Goal: Information Seeking & Learning: Learn about a topic

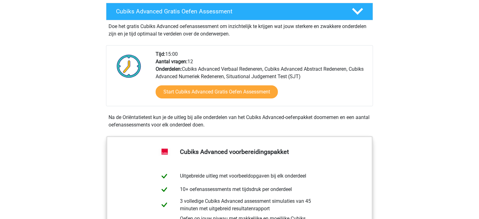
scroll to position [117, 0]
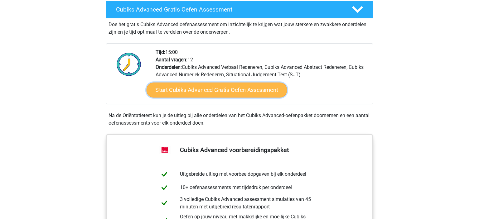
click at [250, 90] on link "Start Cubiks Advanced Gratis Oefen Assessment" at bounding box center [216, 90] width 140 height 15
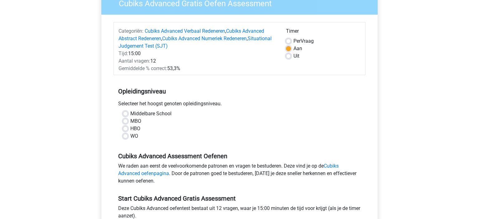
scroll to position [85, 0]
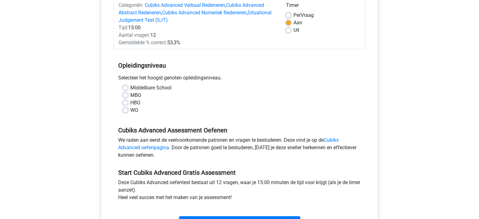
click at [130, 110] on label "WO" at bounding box center [134, 110] width 8 height 7
click at [127, 110] on input "WO" at bounding box center [125, 110] width 5 height 6
radio input "true"
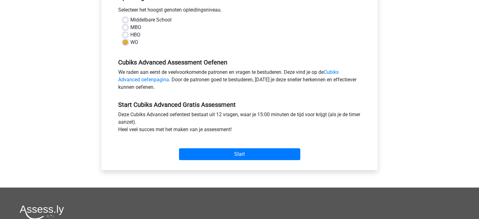
scroll to position [153, 0]
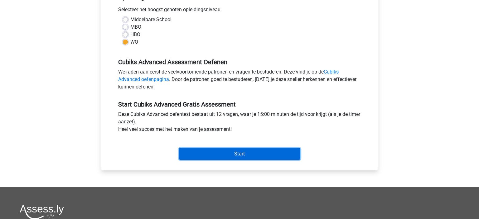
click at [242, 158] on input "Start" at bounding box center [239, 154] width 121 height 12
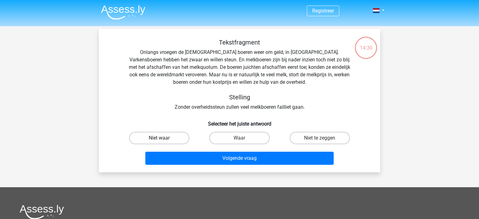
click at [178, 136] on label "Niet waar" at bounding box center [159, 138] width 60 height 12
click at [163, 138] on input "Niet waar" at bounding box center [161, 140] width 4 height 4
radio input "true"
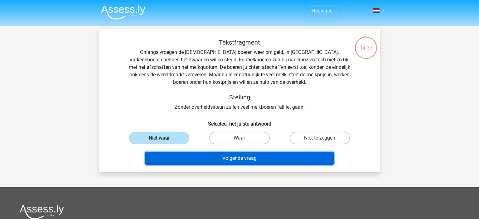
click at [205, 157] on button "Volgende vraag" at bounding box center [239, 158] width 188 height 13
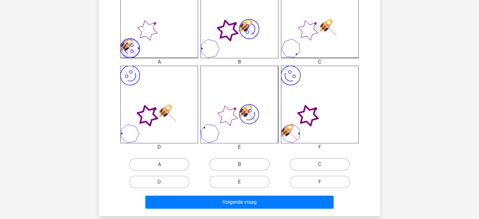
scroll to position [197, 0]
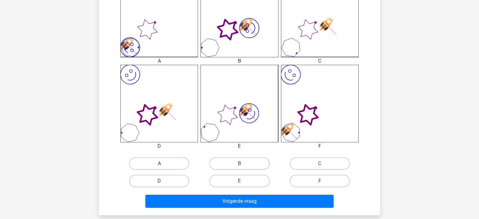
click at [157, 182] on label "D" at bounding box center [159, 181] width 60 height 12
click at [159, 182] on input "D" at bounding box center [161, 183] width 4 height 4
radio input "true"
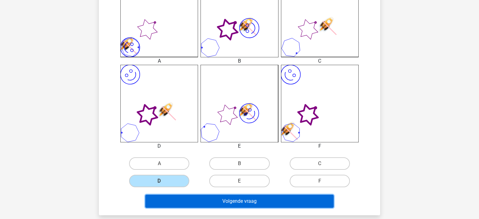
click at [186, 202] on button "Volgende vraag" at bounding box center [239, 201] width 188 height 13
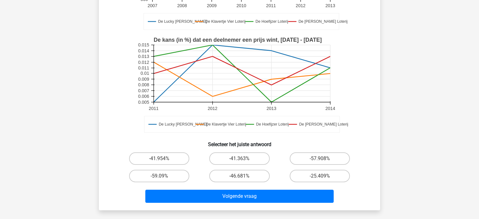
scroll to position [138, 0]
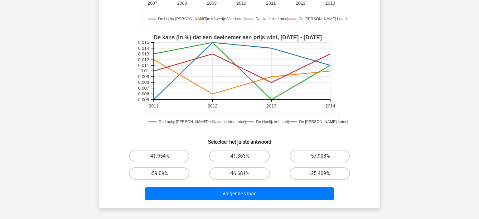
click at [330, 157] on label "-57.908%" at bounding box center [319, 156] width 60 height 12
click at [323, 157] on input "-57.908%" at bounding box center [321, 158] width 4 height 4
radio input "true"
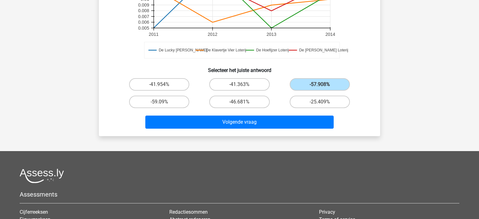
scroll to position [212, 0]
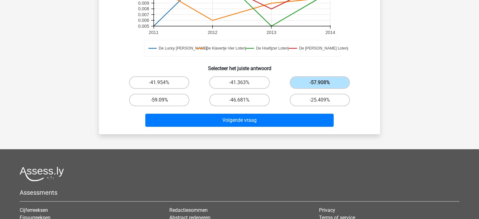
click at [163, 99] on label "-59.09%" at bounding box center [159, 100] width 60 height 12
click at [163, 100] on input "-59.09%" at bounding box center [161, 102] width 4 height 4
radio input "true"
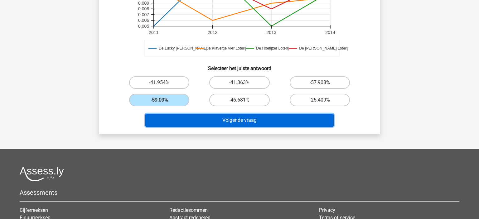
click at [188, 121] on button "Volgende vraag" at bounding box center [239, 120] width 188 height 13
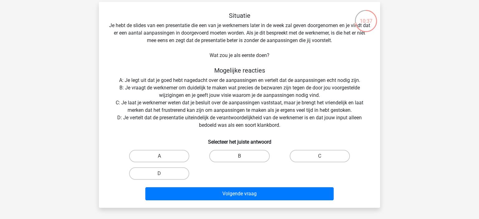
scroll to position [26, 0]
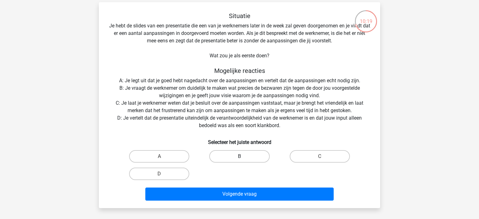
click at [247, 154] on label "B" at bounding box center [239, 156] width 60 height 12
click at [243, 156] on input "B" at bounding box center [241, 158] width 4 height 4
radio input "true"
click at [247, 154] on label "B" at bounding box center [239, 156] width 60 height 12
click at [243, 156] on input "B" at bounding box center [241, 158] width 4 height 4
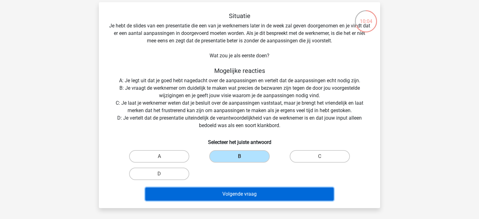
click at [230, 193] on button "Volgende vraag" at bounding box center [239, 194] width 188 height 13
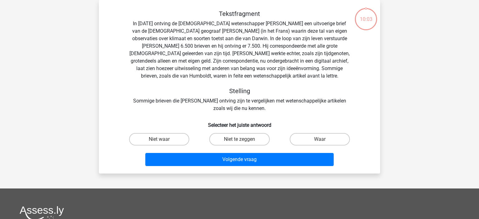
scroll to position [16, 0]
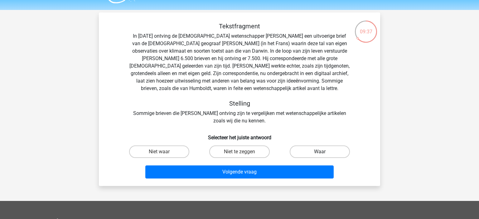
click at [301, 148] on label "Waar" at bounding box center [319, 151] width 60 height 12
click at [319, 152] on input "Waar" at bounding box center [321, 154] width 4 height 4
radio input "true"
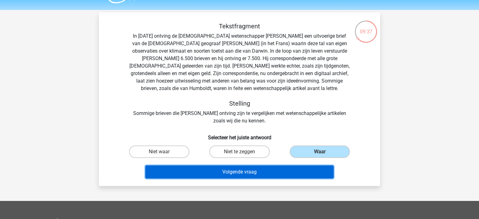
click at [264, 167] on button "Volgende vraag" at bounding box center [239, 171] width 188 height 13
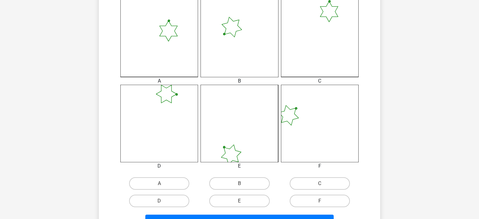
scroll to position [177, 0]
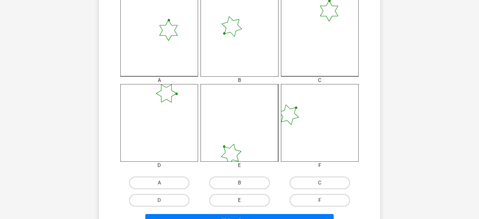
click at [239, 197] on label "E" at bounding box center [239, 200] width 60 height 12
click at [239, 200] on input "E" at bounding box center [241, 202] width 4 height 4
radio input "true"
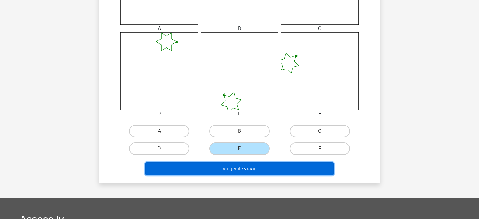
click at [253, 165] on button "Volgende vraag" at bounding box center [239, 168] width 188 height 13
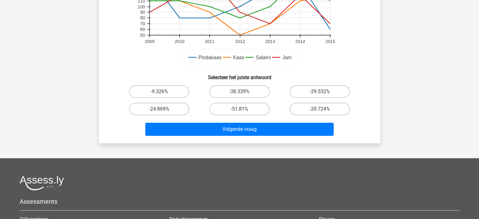
scroll to position [203, 0]
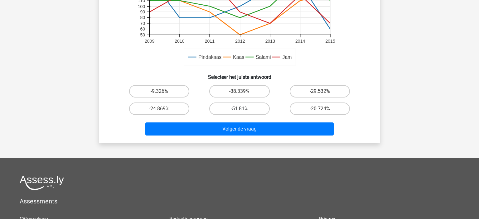
click at [247, 106] on label "-51.81%" at bounding box center [239, 108] width 60 height 12
click at [243, 109] on input "-51.81%" at bounding box center [241, 111] width 4 height 4
radio input "true"
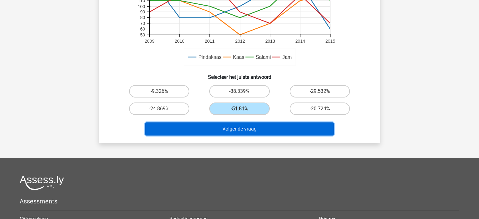
click at [239, 129] on button "Volgende vraag" at bounding box center [239, 128] width 188 height 13
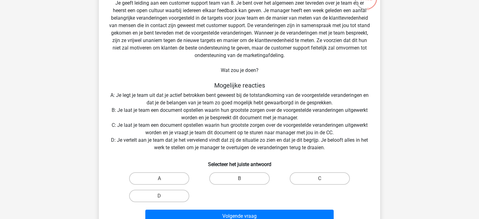
scroll to position [50, 0]
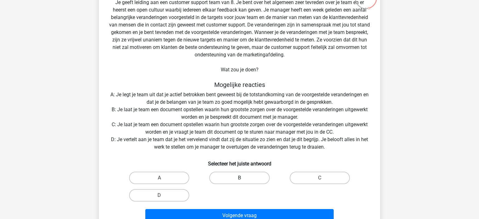
click at [226, 174] on label "B" at bounding box center [239, 178] width 60 height 12
click at [239, 178] on input "B" at bounding box center [241, 180] width 4 height 4
radio input "true"
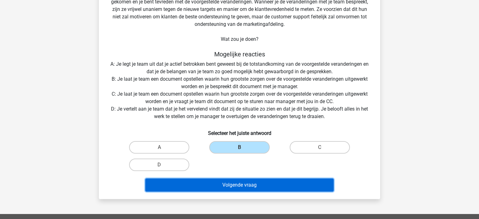
click at [217, 191] on button "Volgende vraag" at bounding box center [239, 185] width 188 height 13
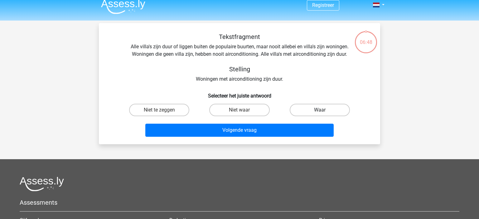
scroll to position [5, 0]
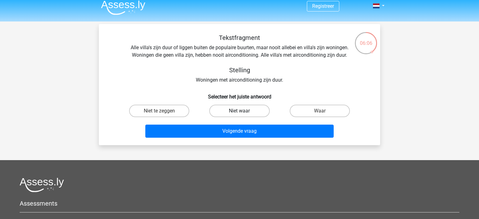
click at [252, 107] on label "Niet waar" at bounding box center [239, 111] width 60 height 12
click at [243, 111] on input "Niet waar" at bounding box center [241, 113] width 4 height 4
radio input "true"
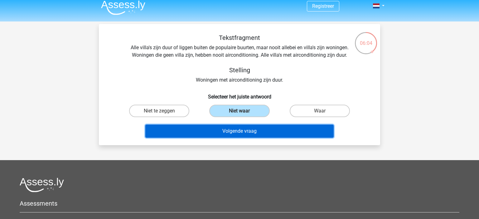
click at [252, 130] on button "Volgende vraag" at bounding box center [239, 131] width 188 height 13
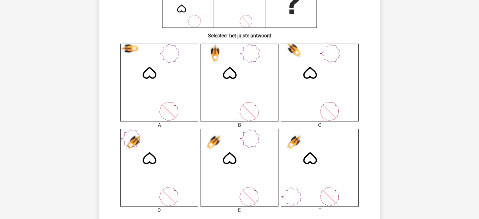
scroll to position [133, 0]
click at [215, 155] on icon at bounding box center [239, 168] width 78 height 78
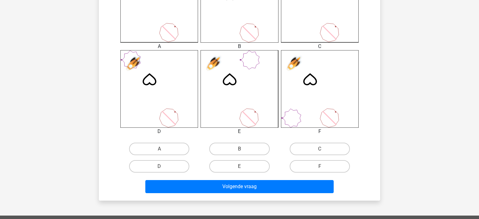
scroll to position [234, 0]
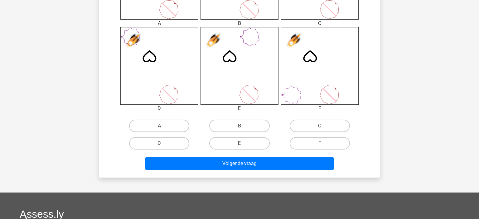
click at [230, 146] on label "E" at bounding box center [239, 143] width 60 height 12
click at [239, 146] on input "E" at bounding box center [241, 145] width 4 height 4
radio input "true"
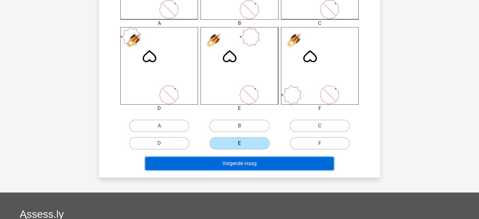
click at [211, 159] on button "Volgende vraag" at bounding box center [239, 163] width 188 height 13
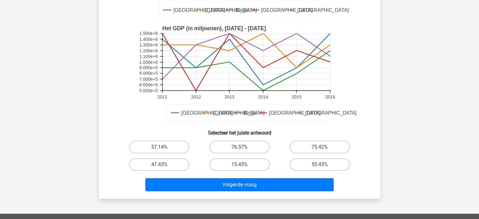
scroll to position [138, 0]
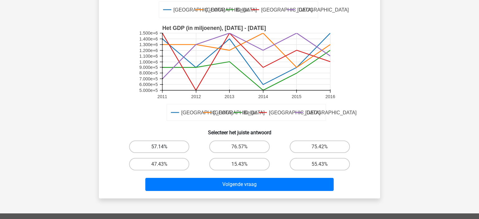
click at [164, 150] on label "57.14%" at bounding box center [159, 146] width 60 height 12
click at [163, 150] on input "57.14%" at bounding box center [161, 149] width 4 height 4
radio input "true"
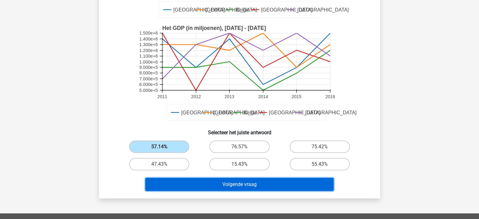
click at [201, 186] on button "Volgende vraag" at bounding box center [239, 184] width 188 height 13
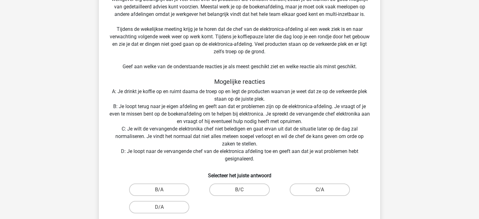
scroll to position [106, 0]
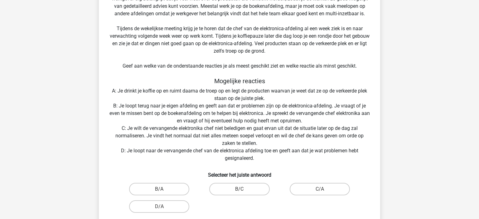
drag, startPoint x: 281, startPoint y: 168, endPoint x: 276, endPoint y: 168, distance: 4.4
click at [276, 168] on h6 "Selecteer het juiste antwoord" at bounding box center [239, 172] width 261 height 11
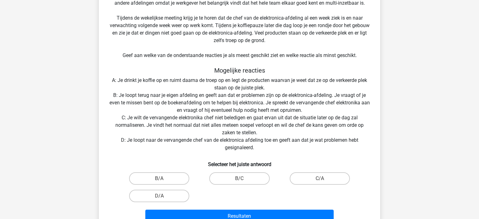
scroll to position [117, 0]
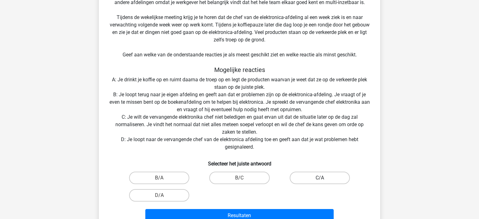
click at [317, 176] on label "C/A" at bounding box center [319, 178] width 60 height 12
click at [319, 178] on input "C/A" at bounding box center [321, 180] width 4 height 4
radio input "true"
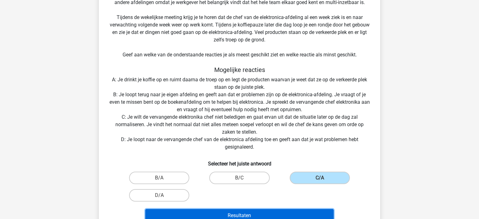
click at [237, 215] on button "Resultaten" at bounding box center [239, 215] width 188 height 13
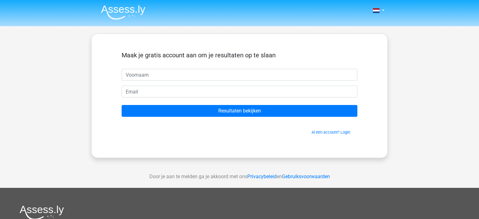
type input "s"
type input "S"
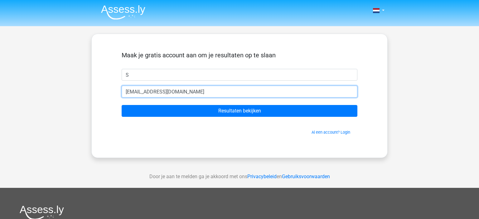
type input "stijndwit@gmail.com"
click at [121, 105] on input "Resultaten bekijken" at bounding box center [239, 111] width 236 height 12
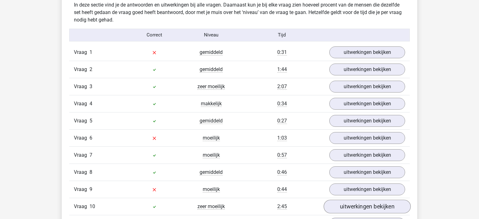
scroll to position [658, 0]
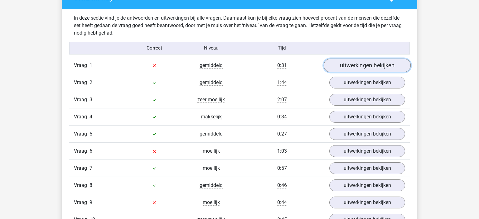
click at [356, 62] on link "uitwerkingen bekijken" at bounding box center [366, 66] width 87 height 14
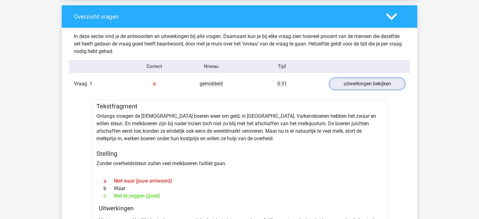
scroll to position [662, 0]
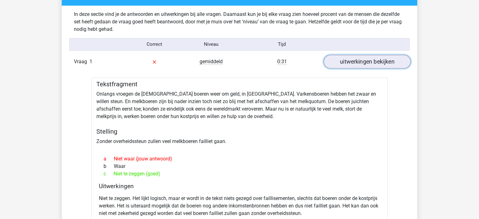
click at [369, 65] on link "uitwerkingen bekijken" at bounding box center [366, 62] width 87 height 14
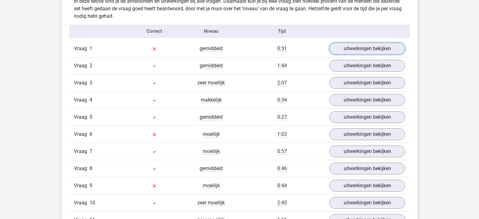
scroll to position [675, 0]
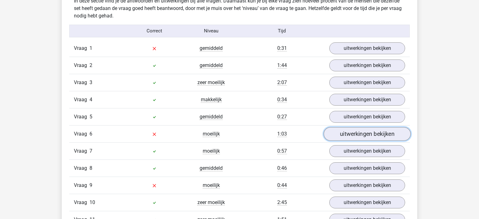
click at [372, 130] on link "uitwerkingen bekijken" at bounding box center [366, 134] width 87 height 14
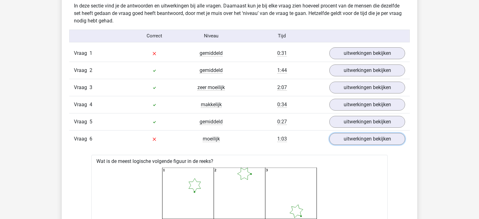
scroll to position [669, 0]
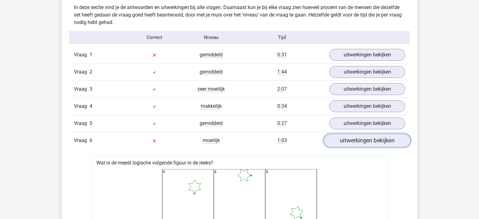
click at [337, 145] on link "uitwerkingen bekijken" at bounding box center [366, 141] width 87 height 14
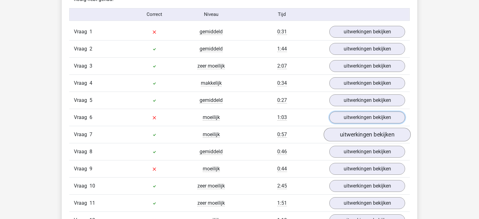
scroll to position [693, 0]
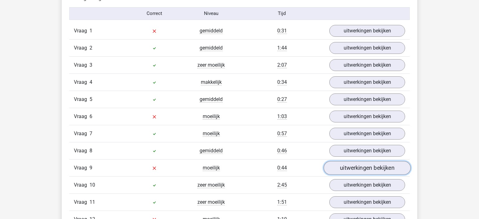
click at [372, 168] on link "uitwerkingen bekijken" at bounding box center [366, 168] width 87 height 14
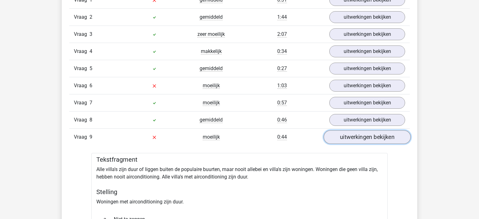
scroll to position [723, 0]
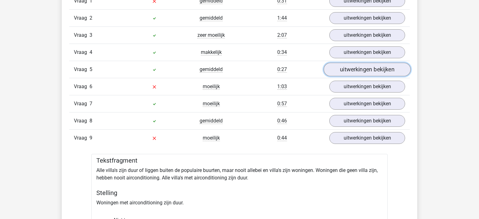
click at [343, 69] on link "uitwerkingen bekijken" at bounding box center [366, 70] width 87 height 14
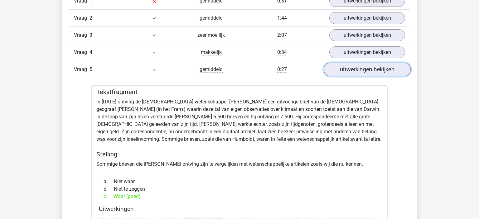
click at [343, 69] on link "uitwerkingen bekijken" at bounding box center [366, 70] width 87 height 14
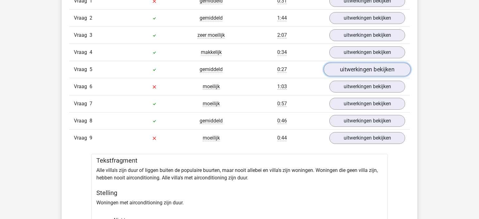
click at [343, 69] on link "uitwerkingen bekijken" at bounding box center [366, 70] width 87 height 14
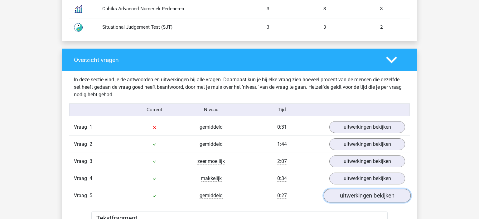
scroll to position [592, 0]
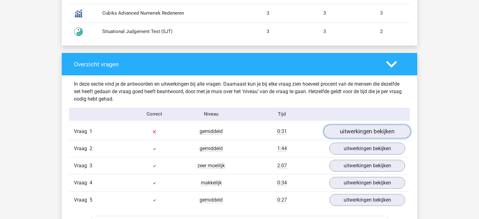
click at [359, 125] on link "uitwerkingen bekijken" at bounding box center [366, 132] width 87 height 14
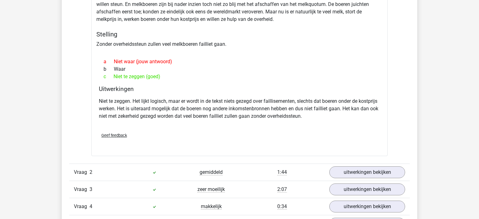
scroll to position [647, 0]
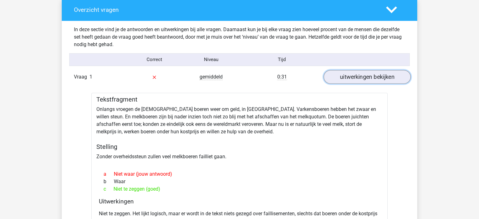
click at [357, 80] on link "uitwerkingen bekijken" at bounding box center [366, 77] width 87 height 14
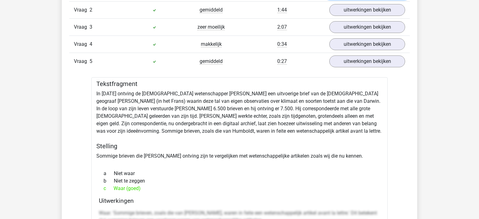
scroll to position [730, 0]
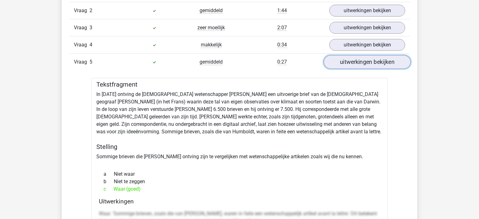
click at [365, 58] on link "uitwerkingen bekijken" at bounding box center [366, 62] width 87 height 14
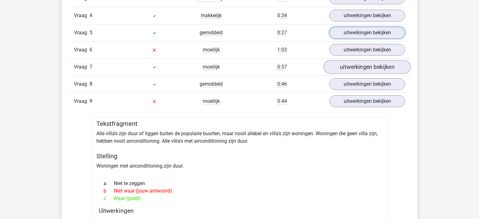
scroll to position [757, 0]
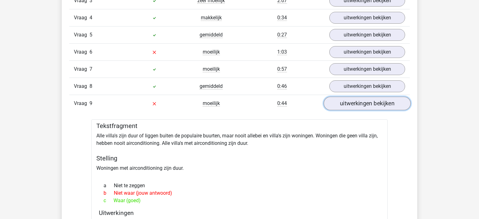
click at [369, 105] on link "uitwerkingen bekijken" at bounding box center [366, 104] width 87 height 14
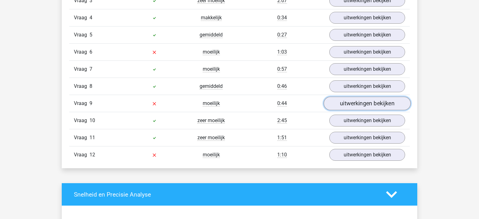
click at [370, 105] on link "uitwerkingen bekijken" at bounding box center [366, 104] width 87 height 14
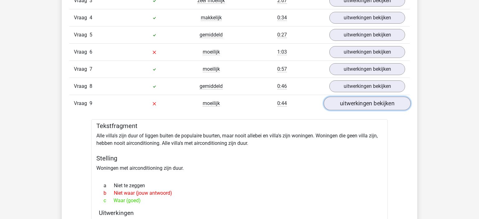
click at [369, 106] on link "uitwerkingen bekijken" at bounding box center [366, 104] width 87 height 14
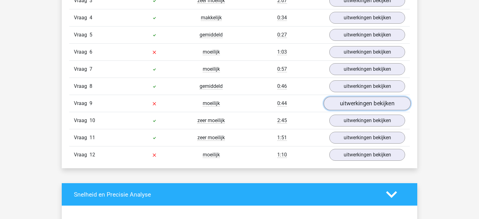
click at [369, 106] on link "uitwerkingen bekijken" at bounding box center [366, 104] width 87 height 14
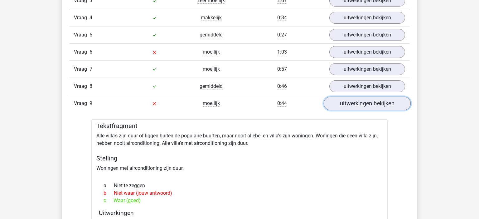
click at [369, 106] on link "uitwerkingen bekijken" at bounding box center [366, 104] width 87 height 14
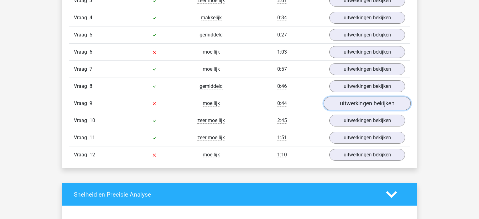
scroll to position [762, 0]
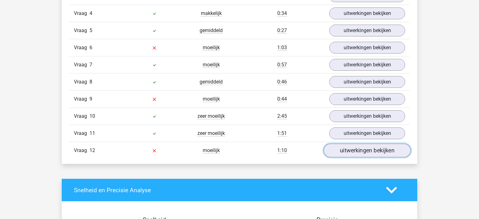
click at [369, 149] on link "uitwerkingen bekijken" at bounding box center [366, 151] width 87 height 14
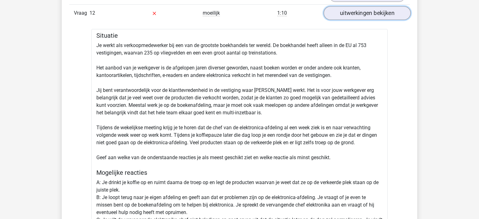
scroll to position [811, 0]
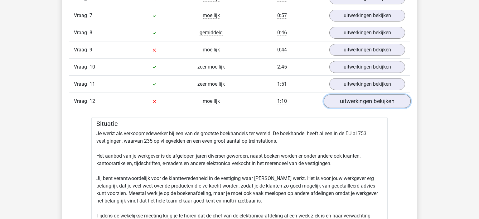
click at [358, 95] on link "uitwerkingen bekijken" at bounding box center [366, 101] width 87 height 14
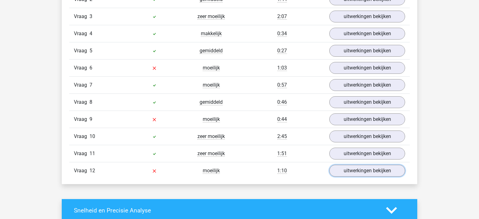
scroll to position [741, 0]
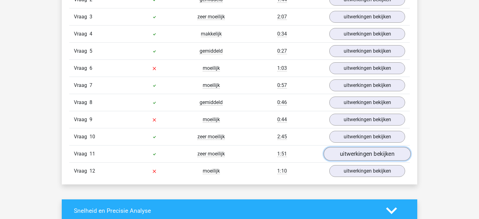
click at [366, 151] on link "uitwerkingen bekijken" at bounding box center [366, 154] width 87 height 14
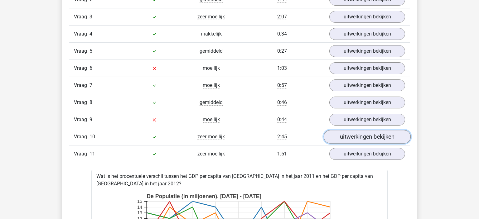
click at [340, 136] on link "uitwerkingen bekijken" at bounding box center [366, 137] width 87 height 14
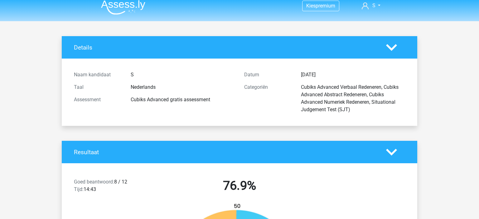
scroll to position [0, 0]
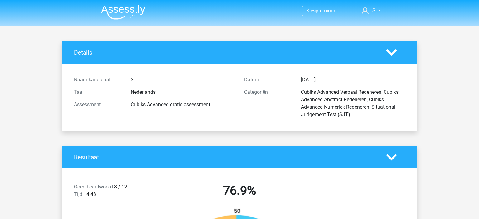
click at [113, 6] on img at bounding box center [123, 12] width 44 height 15
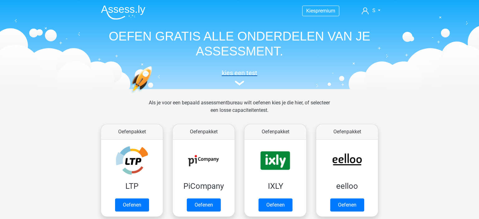
click at [239, 84] on img at bounding box center [239, 83] width 9 height 5
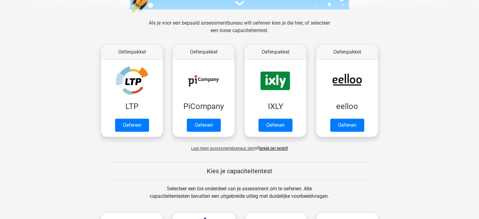
scroll to position [69, 0]
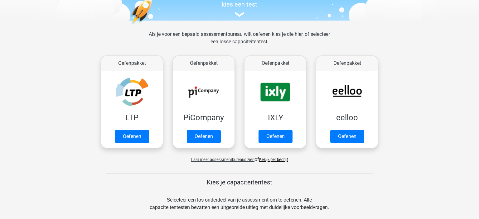
click at [236, 162] on span "Laat meer assessmentbureaus zien" at bounding box center [222, 159] width 63 height 5
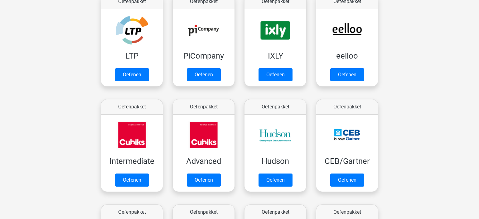
scroll to position [129, 0]
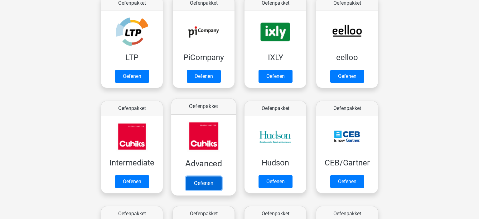
click at [205, 179] on link "Oefenen" at bounding box center [204, 183] width 36 height 14
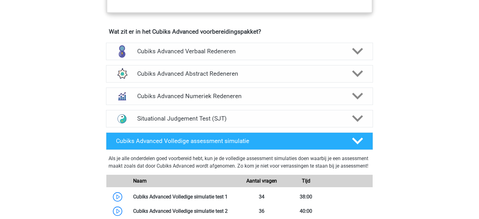
scroll to position [388, 0]
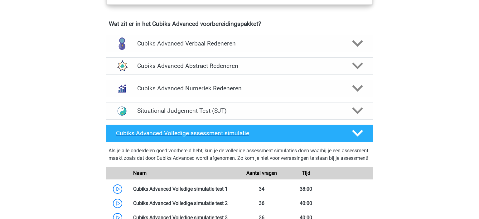
click at [220, 130] on h4 "Cubiks Advanced Volledige assessment simulatie" at bounding box center [229, 133] width 226 height 7
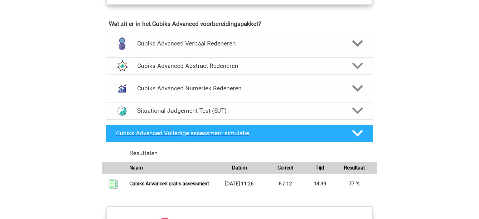
click at [222, 130] on h4 "Cubiks Advanced Volledige assessment simulatie" at bounding box center [229, 133] width 226 height 7
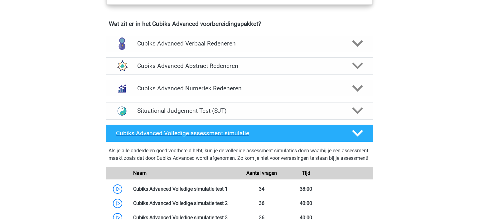
scroll to position [487, 0]
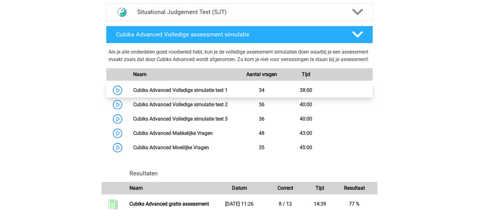
click at [227, 93] on link at bounding box center [227, 90] width 0 height 6
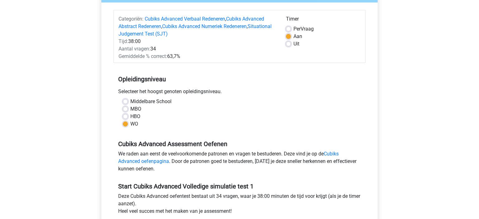
scroll to position [82, 0]
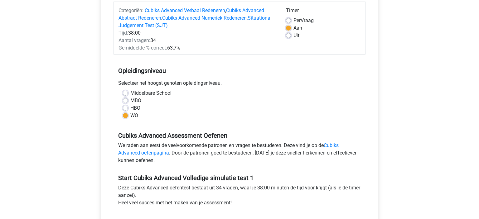
scroll to position [221, 0]
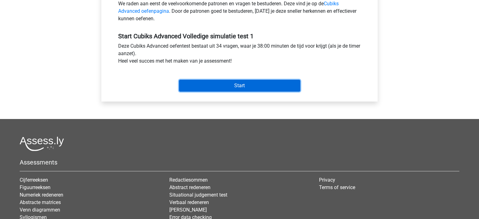
click at [208, 89] on input "Start" at bounding box center [239, 86] width 121 height 12
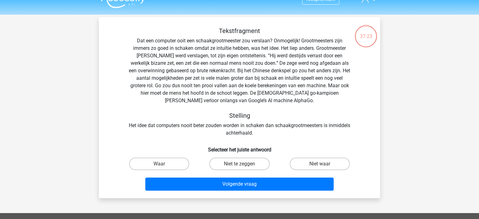
scroll to position [24, 0]
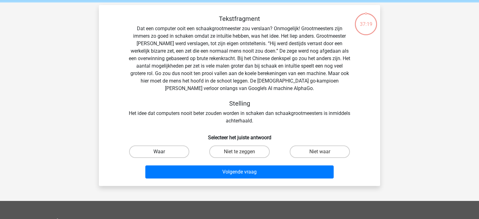
click at [168, 150] on label "Waar" at bounding box center [159, 151] width 60 height 12
click at [163, 152] on input "Waar" at bounding box center [161, 154] width 4 height 4
radio input "true"
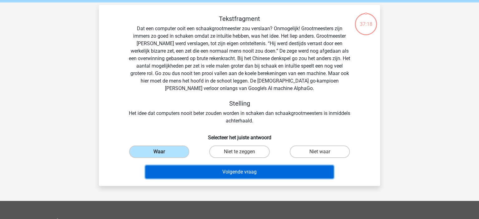
click at [221, 174] on button "Volgende vraag" at bounding box center [239, 171] width 188 height 13
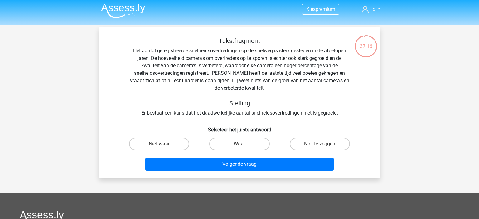
scroll to position [1, 0]
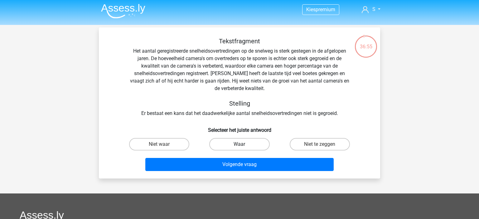
click at [255, 146] on label "Waar" at bounding box center [239, 144] width 60 height 12
click at [243, 146] on input "Waar" at bounding box center [241, 146] width 4 height 4
radio input "true"
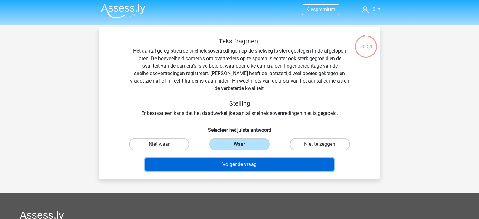
click at [247, 167] on button "Volgende vraag" at bounding box center [239, 164] width 188 height 13
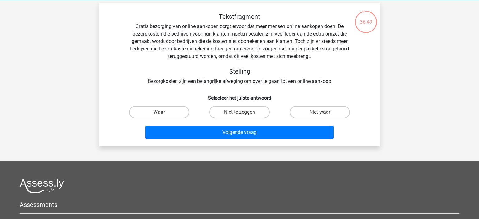
scroll to position [25, 0]
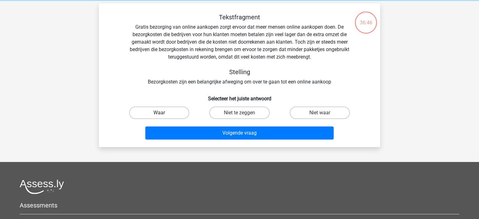
click at [160, 110] on label "Waar" at bounding box center [159, 113] width 60 height 12
click at [160, 113] on input "Waar" at bounding box center [161, 115] width 4 height 4
radio input "true"
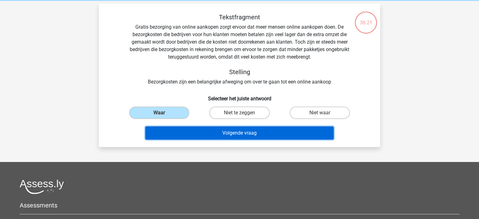
click at [215, 128] on button "Volgende vraag" at bounding box center [239, 132] width 188 height 13
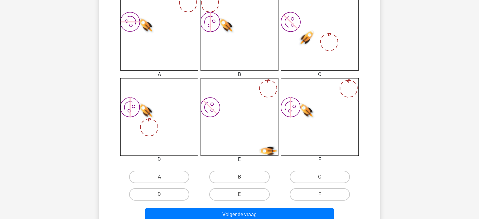
scroll to position [190, 0]
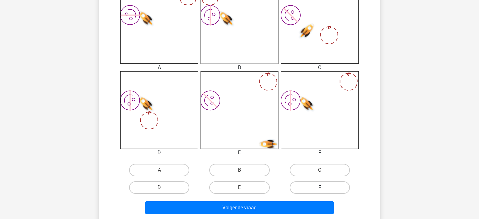
click at [319, 187] on label "F" at bounding box center [319, 187] width 60 height 12
click at [319, 188] on input "F" at bounding box center [321, 190] width 4 height 4
radio input "true"
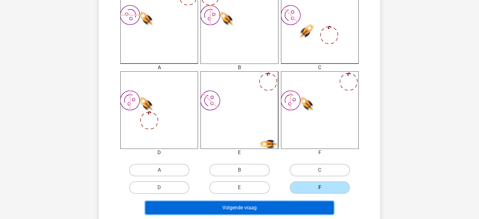
click at [284, 207] on button "Volgende vraag" at bounding box center [239, 207] width 188 height 13
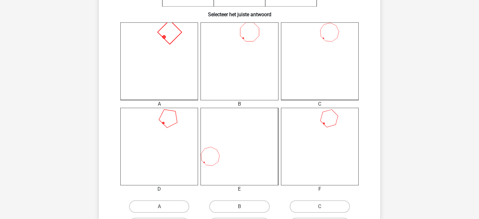
scroll to position [199, 0]
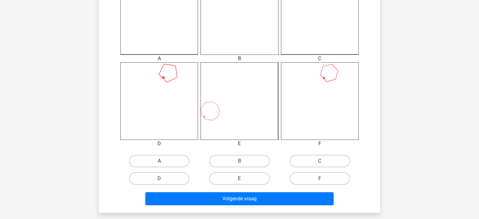
click at [151, 162] on label "A" at bounding box center [159, 161] width 60 height 12
click at [159, 162] on input "A" at bounding box center [161, 163] width 4 height 4
radio input "true"
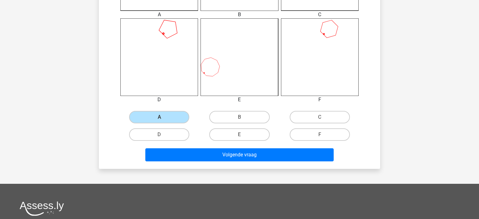
scroll to position [243, 0]
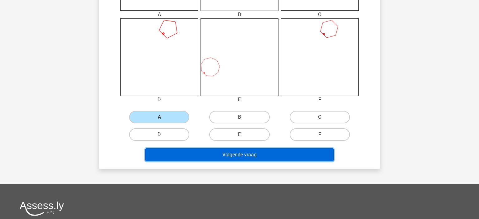
click at [177, 156] on button "Volgende vraag" at bounding box center [239, 154] width 188 height 13
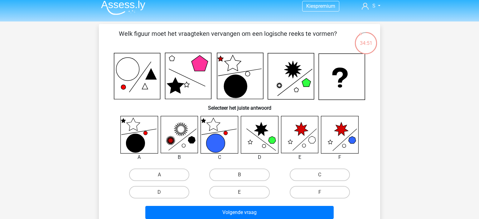
scroll to position [3, 0]
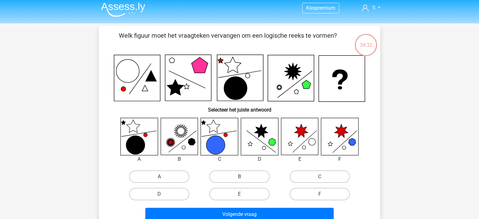
click at [185, 135] on icon at bounding box center [178, 136] width 37 height 37
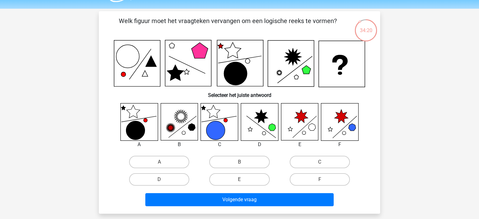
scroll to position [18, 0]
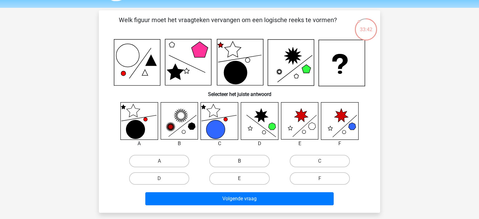
click at [245, 162] on label "B" at bounding box center [239, 161] width 60 height 12
click at [243, 162] on input "B" at bounding box center [241, 163] width 4 height 4
radio input "true"
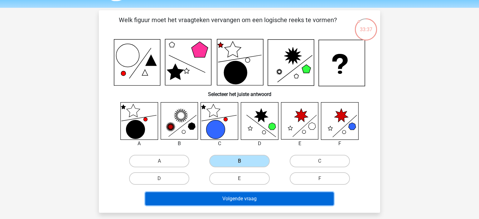
click at [277, 201] on button "Volgende vraag" at bounding box center [239, 198] width 188 height 13
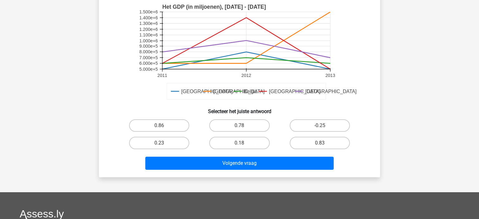
scroll to position [193, 0]
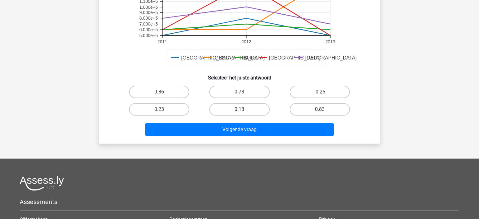
click at [178, 89] on label "0.86" at bounding box center [159, 92] width 60 height 12
click at [163, 92] on input "0.86" at bounding box center [161, 94] width 4 height 4
radio input "true"
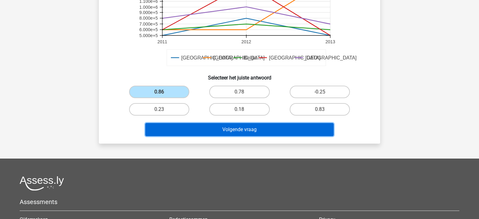
click at [200, 131] on button "Volgende vraag" at bounding box center [239, 129] width 188 height 13
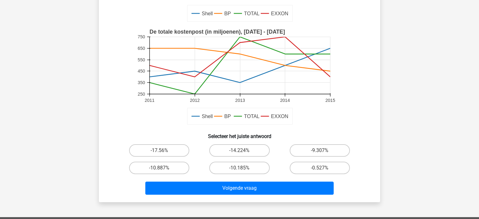
scroll to position [144, 0]
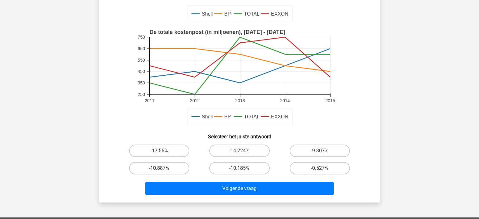
click at [170, 151] on label "-17.56%" at bounding box center [159, 151] width 60 height 12
click at [163, 151] on input "-17.56%" at bounding box center [161, 153] width 4 height 4
radio input "true"
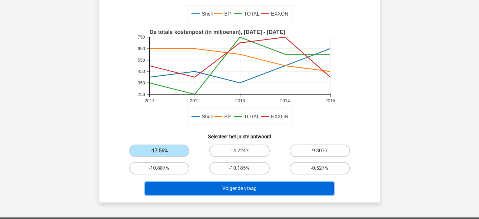
click at [197, 185] on button "Volgende vraag" at bounding box center [239, 188] width 188 height 13
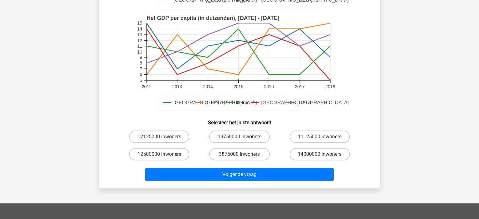
scroll to position [149, 0]
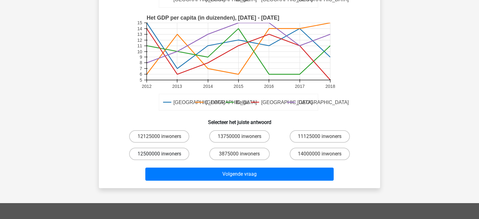
click at [175, 159] on label "12500000 inwoners" at bounding box center [159, 154] width 60 height 12
click at [163, 158] on input "12500000 inwoners" at bounding box center [161, 156] width 4 height 4
radio input "true"
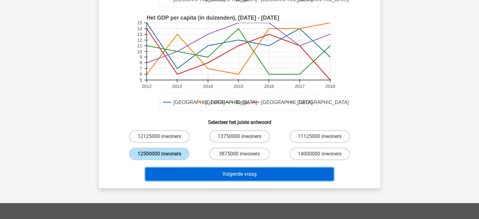
click at [194, 171] on button "Volgende vraag" at bounding box center [239, 174] width 188 height 13
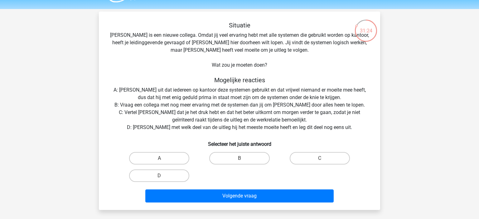
scroll to position [17, 0]
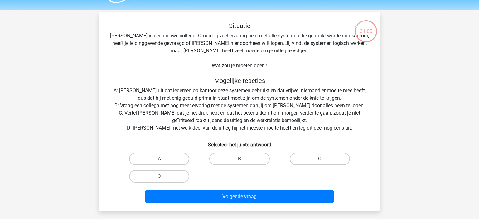
click at [139, 177] on label "D" at bounding box center [159, 176] width 60 height 12
click at [159, 177] on input "D" at bounding box center [161, 178] width 4 height 4
radio input "true"
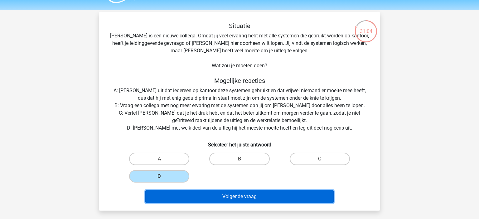
click at [176, 200] on button "Volgende vraag" at bounding box center [239, 196] width 188 height 13
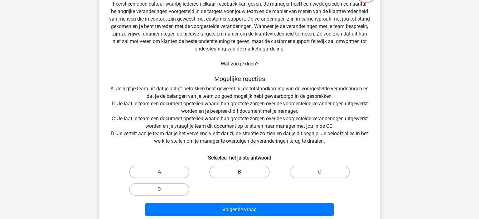
scroll to position [56, 0]
click at [254, 177] on label "B" at bounding box center [239, 171] width 60 height 12
click at [243, 176] on input "B" at bounding box center [241, 174] width 4 height 4
radio input "true"
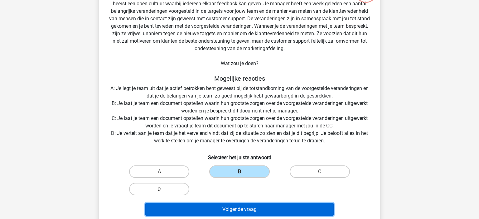
click at [237, 206] on button "Volgende vraag" at bounding box center [239, 209] width 188 height 13
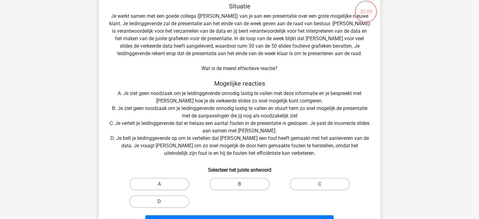
scroll to position [50, 0]
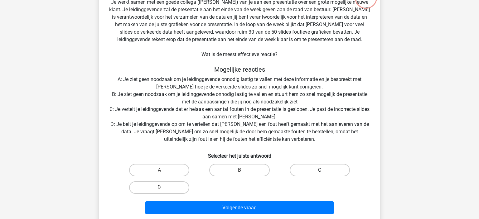
click at [308, 169] on label "C" at bounding box center [319, 170] width 60 height 12
click at [319, 170] on input "C" at bounding box center [321, 172] width 4 height 4
radio input "true"
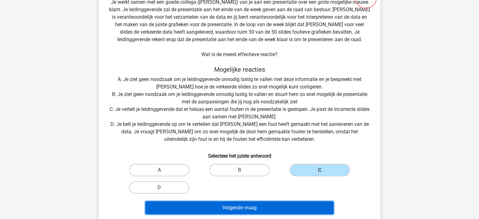
click at [257, 208] on button "Volgende vraag" at bounding box center [239, 207] width 188 height 13
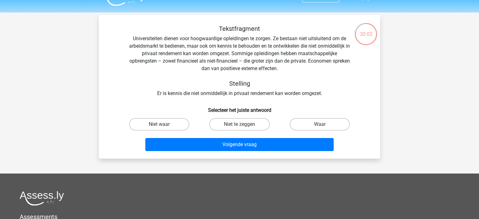
scroll to position [12, 0]
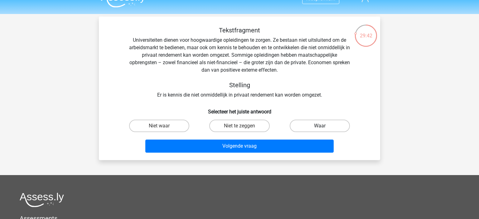
click at [322, 124] on label "Waar" at bounding box center [319, 126] width 60 height 12
click at [322, 126] on input "Waar" at bounding box center [321, 128] width 4 height 4
radio input "true"
click at [287, 138] on div "Volgende vraag" at bounding box center [239, 145] width 261 height 21
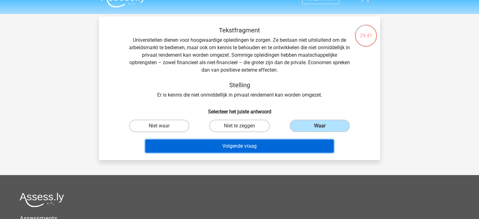
click at [270, 143] on button "Volgende vraag" at bounding box center [239, 146] width 188 height 13
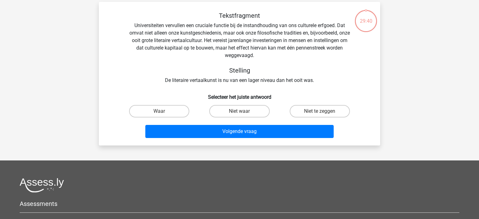
scroll to position [29, 0]
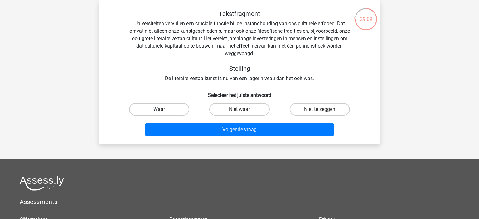
click at [179, 108] on label "Waar" at bounding box center [159, 109] width 60 height 12
click at [163, 109] on input "Waar" at bounding box center [161, 111] width 4 height 4
radio input "true"
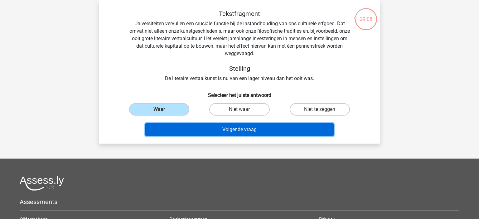
click at [205, 135] on button "Volgende vraag" at bounding box center [239, 129] width 188 height 13
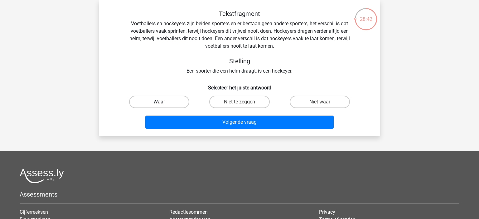
click at [170, 102] on label "Waar" at bounding box center [159, 102] width 60 height 12
click at [163, 102] on input "Waar" at bounding box center [161, 104] width 4 height 4
radio input "true"
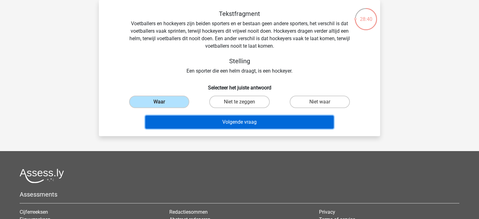
click at [200, 128] on button "Volgende vraag" at bounding box center [239, 122] width 188 height 13
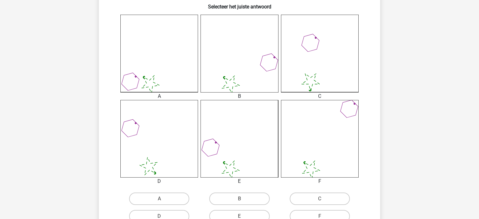
scroll to position [173, 0]
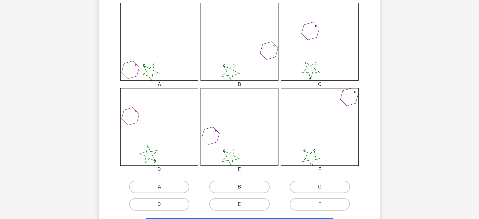
click at [239, 202] on label "E" at bounding box center [239, 204] width 60 height 12
click at [239, 204] on input "E" at bounding box center [241, 206] width 4 height 4
radio input "true"
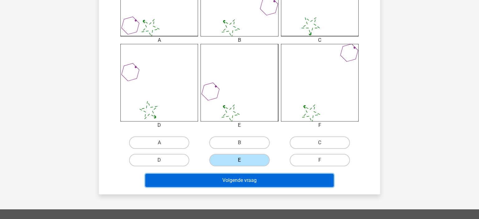
click at [265, 184] on button "Volgende vraag" at bounding box center [239, 180] width 188 height 13
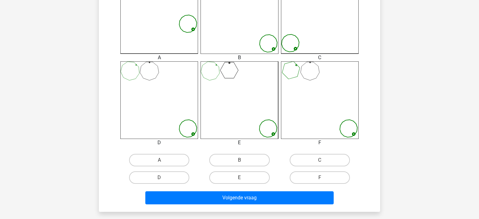
scroll to position [200, 0]
click at [174, 175] on label "D" at bounding box center [159, 177] width 60 height 12
click at [163, 177] on input "D" at bounding box center [161, 179] width 4 height 4
radio input "true"
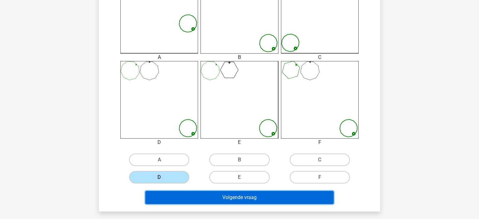
click at [185, 198] on button "Volgende vraag" at bounding box center [239, 197] width 188 height 13
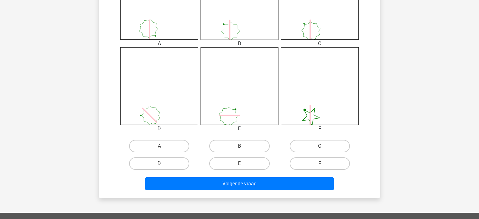
scroll to position [214, 0]
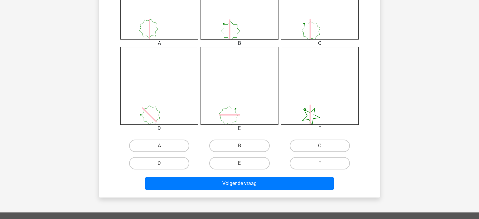
click at [319, 139] on div "C" at bounding box center [319, 145] width 80 height 17
click at [312, 143] on label "C" at bounding box center [319, 146] width 60 height 12
click at [319, 146] on input "C" at bounding box center [321, 148] width 4 height 4
radio input "true"
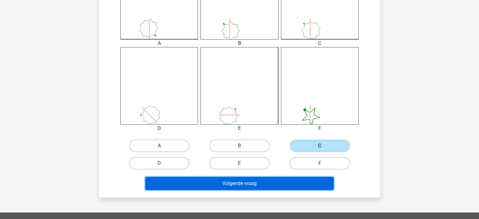
click at [272, 181] on button "Volgende vraag" at bounding box center [239, 183] width 188 height 13
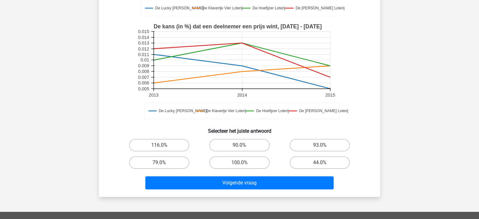
scroll to position [149, 0]
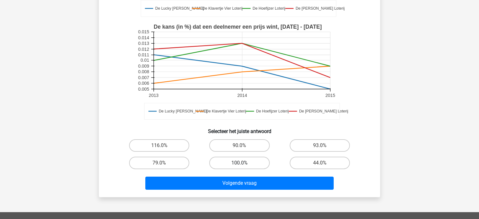
click at [227, 166] on label "100.0%" at bounding box center [239, 163] width 60 height 12
click at [239, 166] on input "100.0%" at bounding box center [241, 165] width 4 height 4
radio input "true"
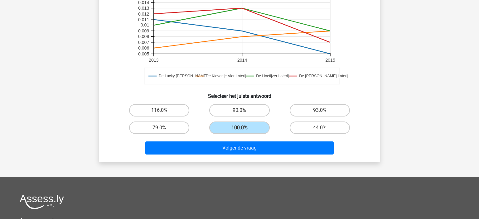
scroll to position [184, 0]
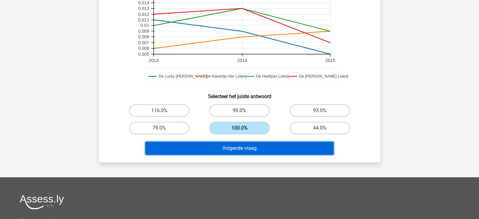
click at [283, 145] on button "Volgende vraag" at bounding box center [239, 148] width 188 height 13
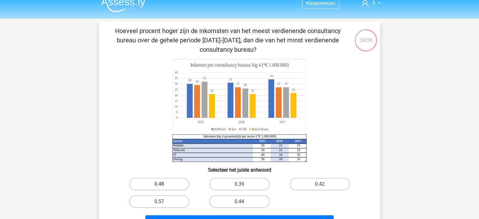
scroll to position [7, 0]
click at [156, 182] on label "0.48" at bounding box center [159, 184] width 60 height 12
click at [159, 184] on input "0.48" at bounding box center [161, 186] width 4 height 4
radio input "true"
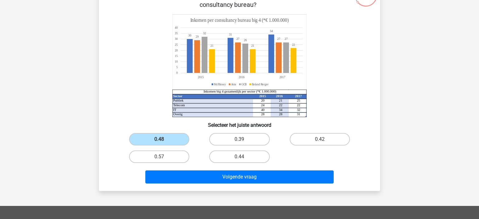
scroll to position [52, 0]
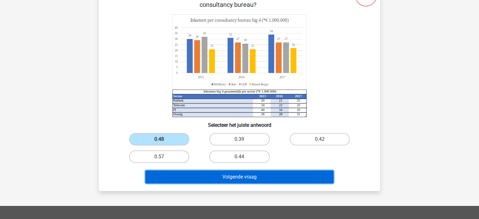
click at [198, 178] on button "Volgende vraag" at bounding box center [239, 176] width 188 height 13
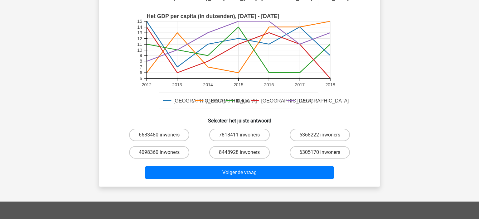
scroll to position [168, 0]
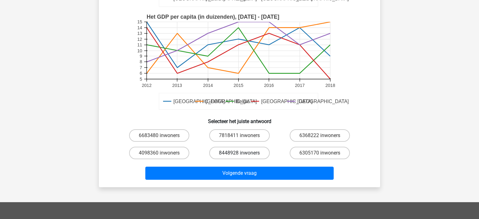
click at [245, 154] on label "8448928 inwoners" at bounding box center [239, 153] width 60 height 12
click at [243, 154] on input "8448928 inwoners" at bounding box center [241, 155] width 4 height 4
radio input "true"
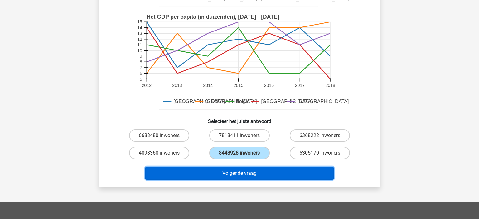
click at [255, 169] on button "Volgende vraag" at bounding box center [239, 173] width 188 height 13
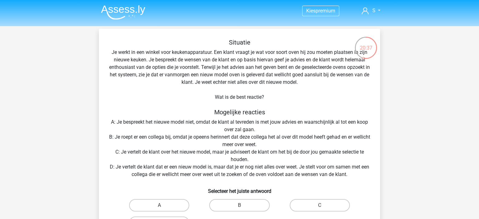
scroll to position [47, 0]
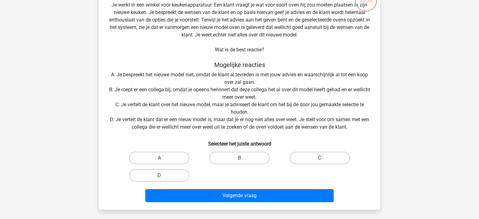
click at [155, 170] on label "D" at bounding box center [159, 175] width 60 height 12
click at [159, 175] on input "D" at bounding box center [161, 177] width 4 height 4
radio input "true"
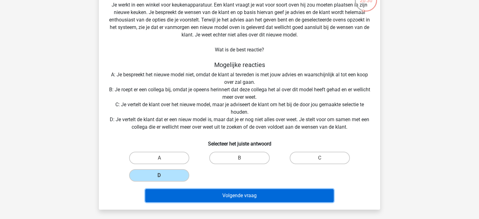
click at [196, 192] on button "Volgende vraag" at bounding box center [239, 195] width 188 height 13
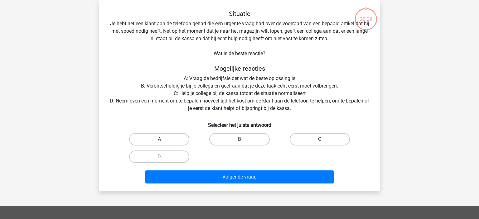
scroll to position [16, 0]
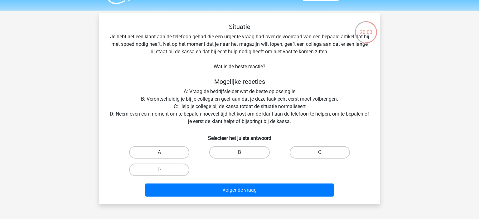
click at [165, 166] on label "D" at bounding box center [159, 170] width 60 height 12
click at [163, 170] on input "D" at bounding box center [161, 172] width 4 height 4
radio input "true"
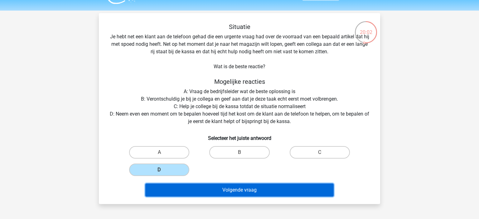
click at [190, 194] on button "Volgende vraag" at bounding box center [239, 189] width 188 height 13
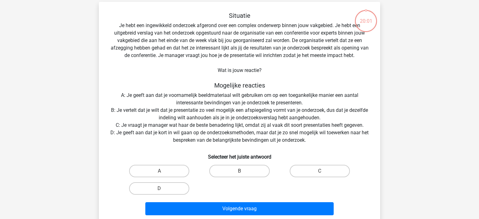
scroll to position [29, 0]
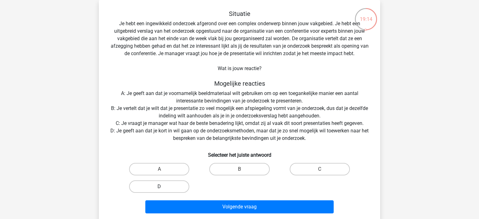
click at [163, 181] on label "D" at bounding box center [159, 186] width 60 height 12
click at [163, 187] on input "D" at bounding box center [161, 189] width 4 height 4
radio input "true"
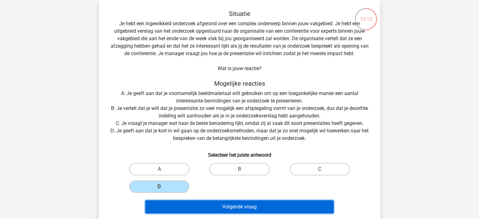
click at [195, 203] on button "Volgende vraag" at bounding box center [239, 206] width 188 height 13
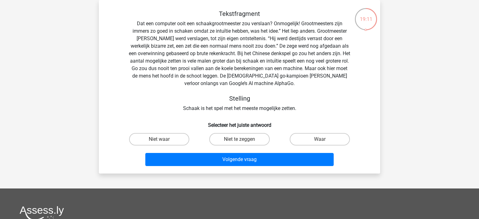
scroll to position [0, 0]
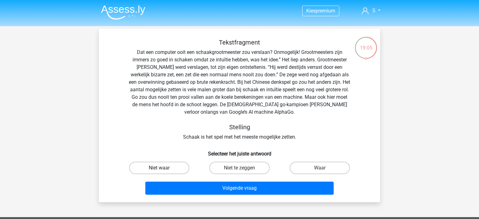
click at [173, 164] on label "Niet waar" at bounding box center [159, 168] width 60 height 12
click at [163, 168] on input "Niet waar" at bounding box center [161, 170] width 4 height 4
radio input "true"
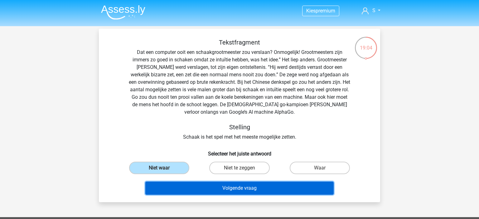
click at [193, 193] on button "Volgende vraag" at bounding box center [239, 188] width 188 height 13
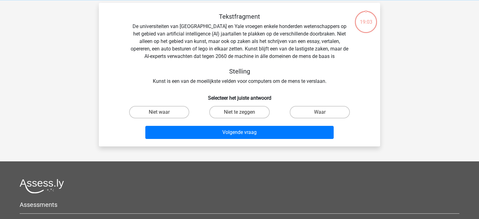
scroll to position [29, 0]
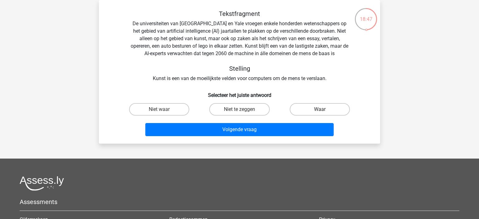
click at [311, 112] on label "Waar" at bounding box center [319, 109] width 60 height 12
click at [319, 112] on input "Waar" at bounding box center [321, 111] width 4 height 4
radio input "true"
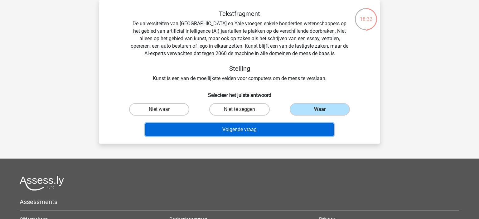
click at [254, 130] on button "Volgende vraag" at bounding box center [239, 129] width 188 height 13
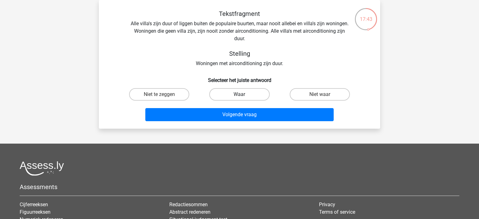
click at [231, 94] on label "Waar" at bounding box center [239, 94] width 60 height 12
click at [239, 94] on input "Waar" at bounding box center [241, 96] width 4 height 4
radio input "true"
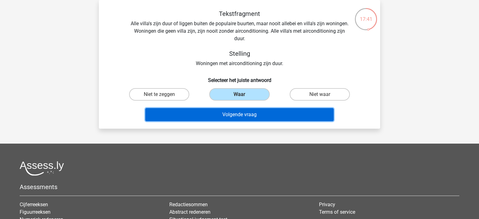
click at [248, 117] on button "Volgende vraag" at bounding box center [239, 114] width 188 height 13
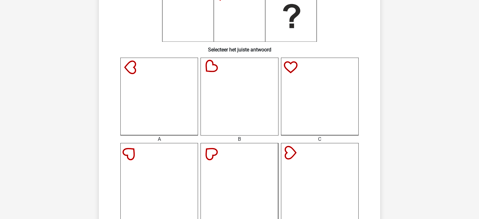
scroll to position [118, 0]
click at [171, 88] on icon at bounding box center [159, 97] width 78 height 78
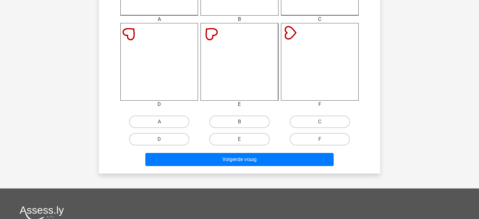
scroll to position [238, 0]
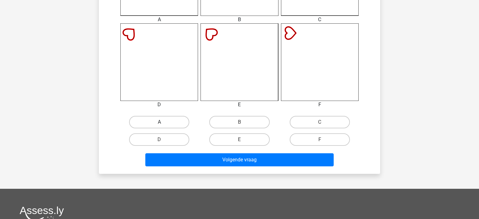
click at [156, 119] on label "A" at bounding box center [159, 122] width 60 height 12
click at [159, 122] on input "A" at bounding box center [161, 124] width 4 height 4
radio input "true"
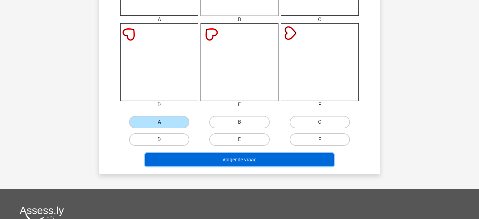
click at [193, 157] on button "Volgende vraag" at bounding box center [239, 159] width 188 height 13
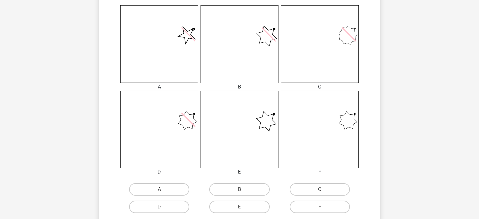
scroll to position [189, 0]
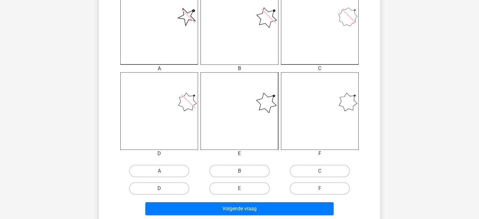
click at [150, 185] on label "D" at bounding box center [159, 188] width 60 height 12
click at [159, 188] on input "D" at bounding box center [161, 190] width 4 height 4
radio input "true"
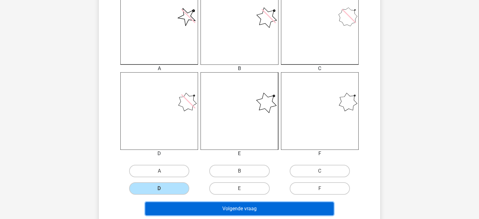
click at [186, 210] on button "Volgende vraag" at bounding box center [239, 208] width 188 height 13
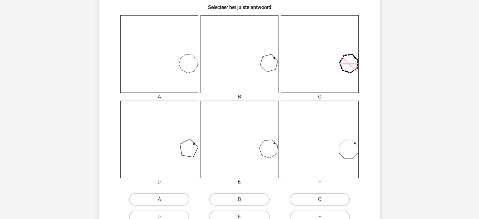
scroll to position [170, 0]
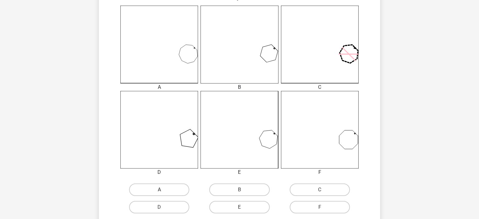
click at [156, 192] on label "A" at bounding box center [159, 189] width 60 height 12
click at [159, 192] on input "A" at bounding box center [161, 192] width 4 height 4
radio input "true"
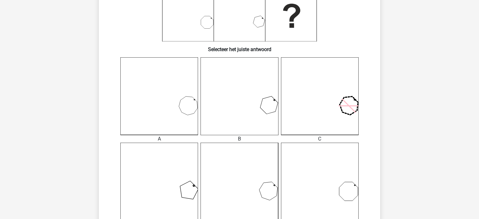
scroll to position [204, 0]
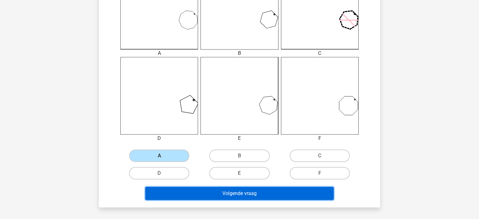
click at [226, 198] on button "Volgende vraag" at bounding box center [239, 193] width 188 height 13
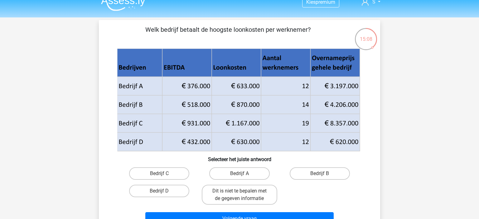
scroll to position [15, 0]
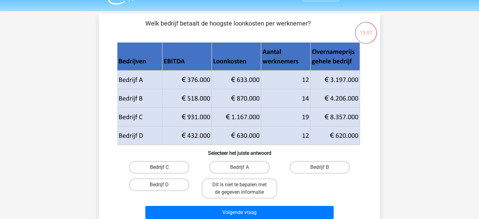
click at [179, 169] on label "Bedrijf C" at bounding box center [159, 167] width 60 height 12
click at [163, 169] on input "Bedrijf C" at bounding box center [161, 169] width 4 height 4
radio input "true"
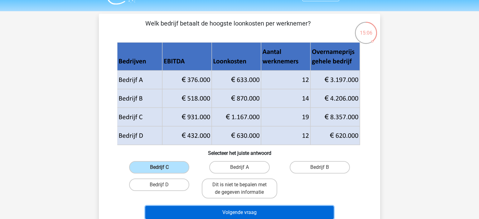
click at [216, 211] on button "Volgende vraag" at bounding box center [239, 212] width 188 height 13
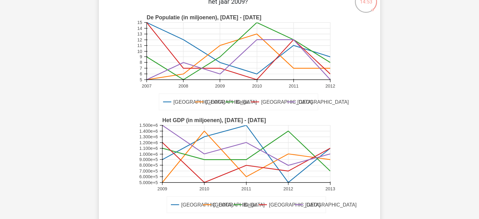
scroll to position [28, 0]
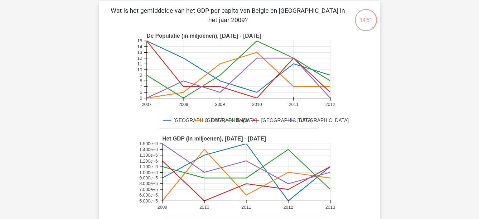
click at [216, 211] on rect at bounding box center [240, 184] width 206 height 103
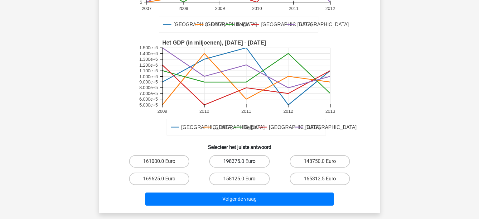
scroll to position [0, 0]
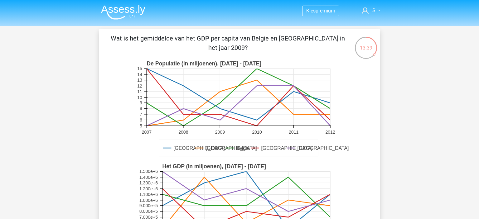
click at [262, 162] on rect at bounding box center [240, 211] width 206 height 103
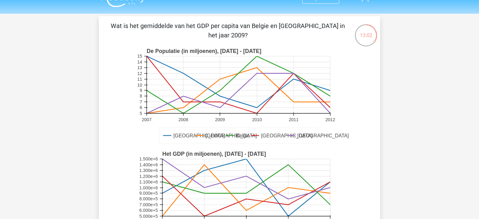
scroll to position [13, 0]
click at [233, 112] on rect at bounding box center [237, 84] width 183 height 57
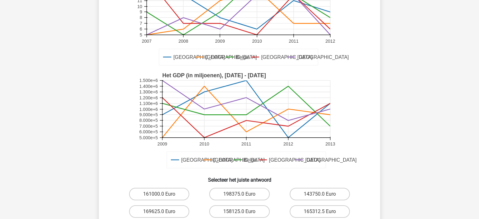
scroll to position [131, 0]
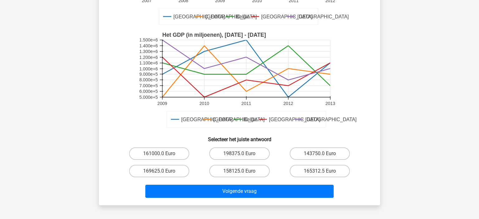
click at [319, 160] on div "143750.0 Euro" at bounding box center [319, 153] width 80 height 17
click at [311, 155] on label "143750.0 Euro" at bounding box center [319, 153] width 60 height 12
click at [319, 155] on input "143750.0 Euro" at bounding box center [321, 156] width 4 height 4
radio input "true"
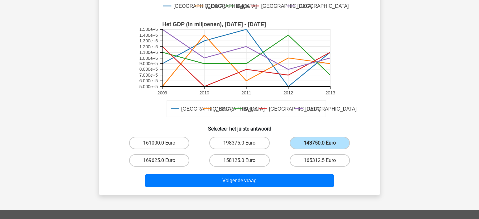
scroll to position [142, 0]
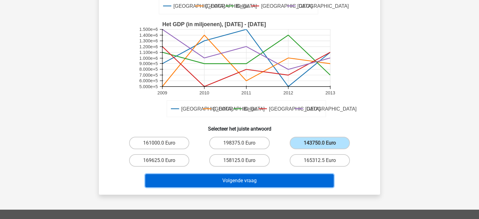
click at [247, 179] on button "Volgende vraag" at bounding box center [239, 180] width 188 height 13
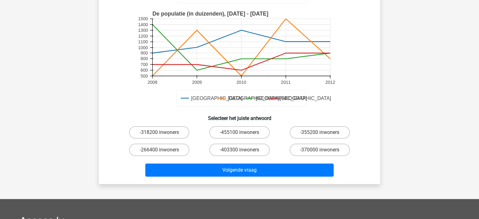
scroll to position [181, 0]
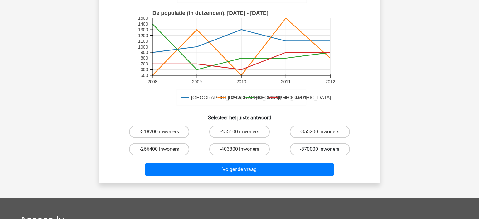
click at [304, 143] on label "-370000 inwoners" at bounding box center [319, 149] width 60 height 12
click at [319, 149] on input "-370000 inwoners" at bounding box center [321, 151] width 4 height 4
radio input "true"
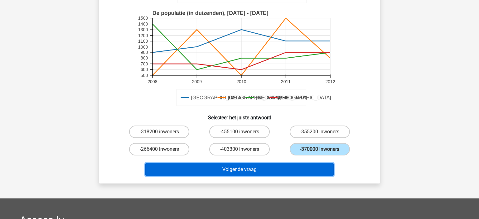
click at [272, 163] on button "Volgende vraag" at bounding box center [239, 169] width 188 height 13
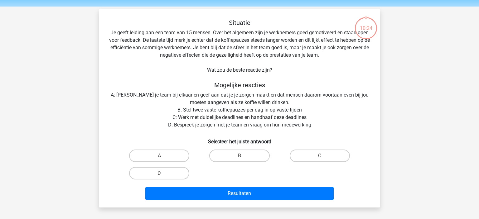
scroll to position [19, 0]
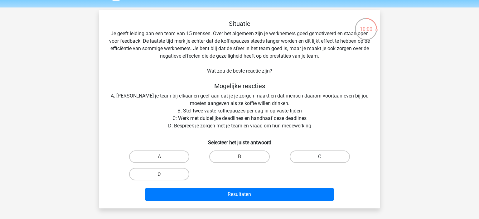
click at [316, 157] on label "C" at bounding box center [319, 156] width 60 height 12
click at [319, 157] on input "C" at bounding box center [321, 159] width 4 height 4
radio input "true"
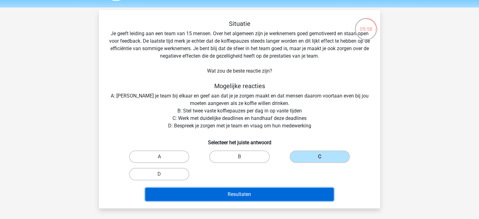
click at [231, 197] on button "Resultaten" at bounding box center [239, 194] width 188 height 13
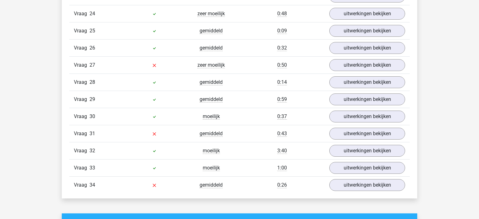
scroll to position [1104, 0]
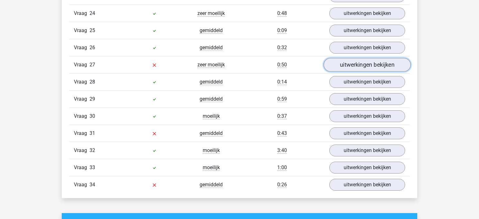
click at [370, 60] on link "uitwerkingen bekijken" at bounding box center [366, 65] width 87 height 14
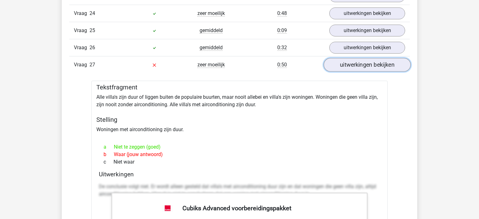
click at [370, 60] on link "uitwerkingen bekijken" at bounding box center [366, 65] width 87 height 14
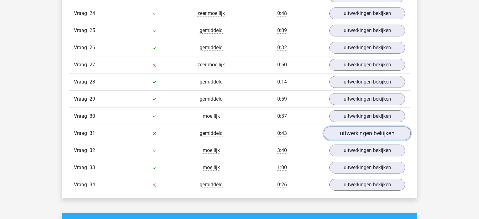
click at [357, 131] on link "uitwerkingen bekijken" at bounding box center [366, 133] width 87 height 14
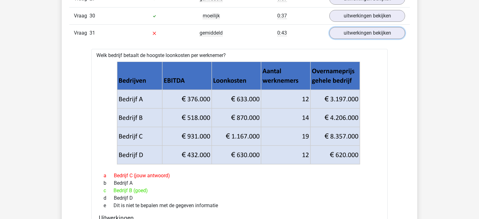
scroll to position [1204, 0]
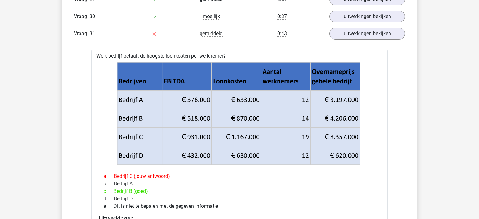
drag, startPoint x: 329, startPoint y: 70, endPoint x: 324, endPoint y: 154, distance: 83.7
click at [324, 154] on g at bounding box center [239, 113] width 245 height 103
click at [251, 96] on icon at bounding box center [238, 108] width 242 height 37
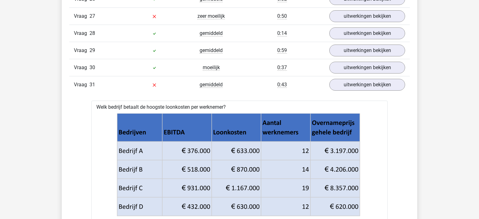
scroll to position [1153, 0]
click at [350, 78] on link "uitwerkingen bekijken" at bounding box center [366, 85] width 87 height 14
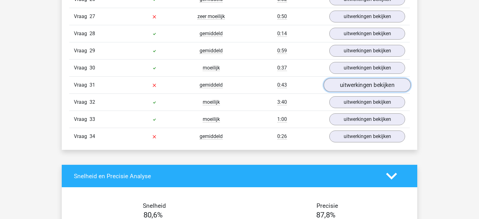
scroll to position [1143, 0]
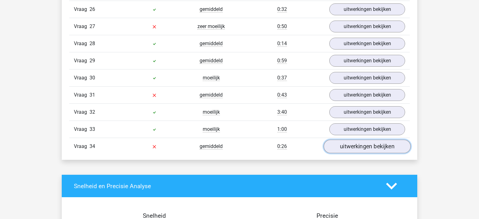
click at [381, 144] on link "uitwerkingen bekijken" at bounding box center [366, 147] width 87 height 14
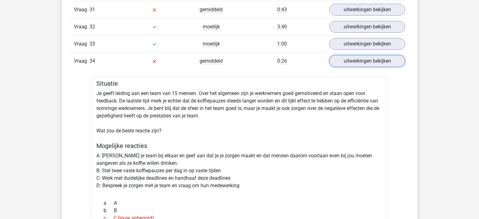
scroll to position [1193, 0]
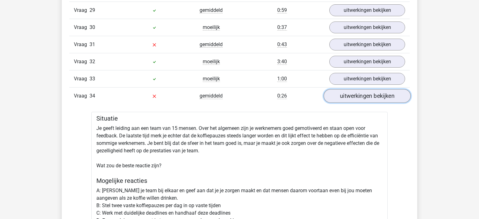
click at [372, 89] on link "uitwerkingen bekijken" at bounding box center [366, 96] width 87 height 14
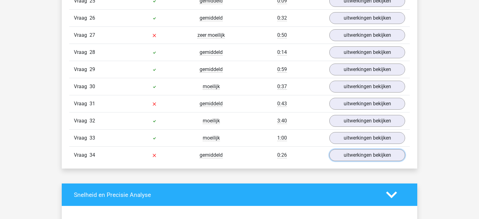
scroll to position [1090, 0]
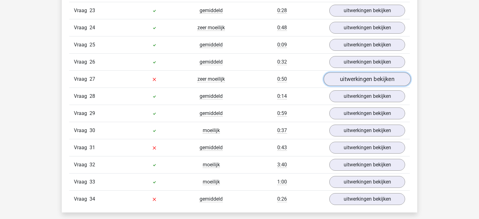
click at [369, 75] on link "uitwerkingen bekijken" at bounding box center [366, 79] width 87 height 14
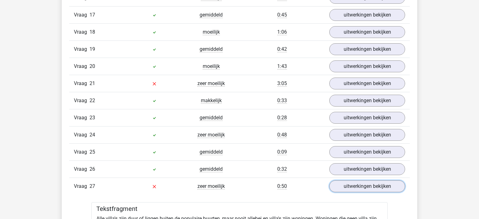
scroll to position [981, 0]
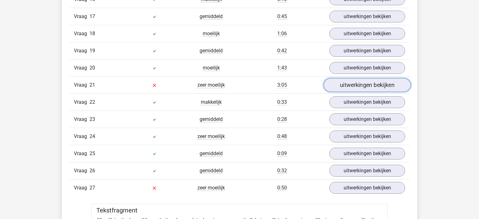
click at [374, 84] on link "uitwerkingen bekijken" at bounding box center [366, 85] width 87 height 14
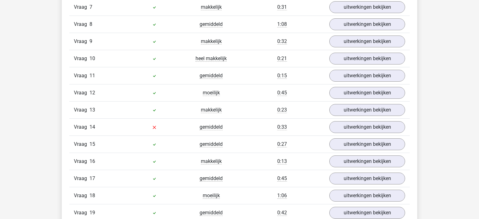
scroll to position [820, 0]
click at [338, 121] on link "uitwerkingen bekijken" at bounding box center [366, 127] width 87 height 14
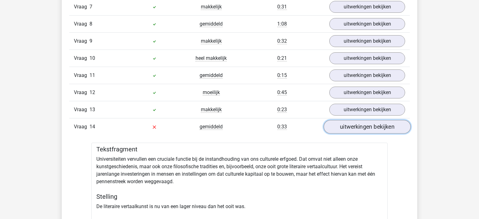
click at [338, 121] on link "uitwerkingen bekijken" at bounding box center [366, 127] width 87 height 14
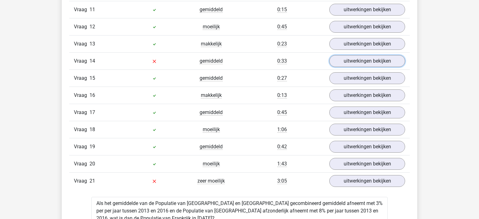
scroll to position [884, 0]
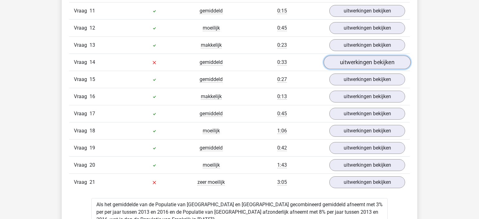
click at [354, 60] on link "uitwerkingen bekijken" at bounding box center [366, 62] width 87 height 14
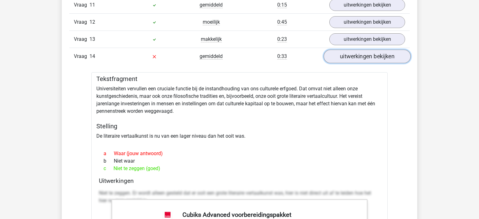
scroll to position [889, 0]
click at [368, 52] on link "uitwerkingen bekijken" at bounding box center [366, 57] width 87 height 14
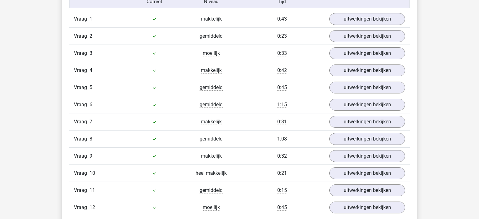
scroll to position [708, 0]
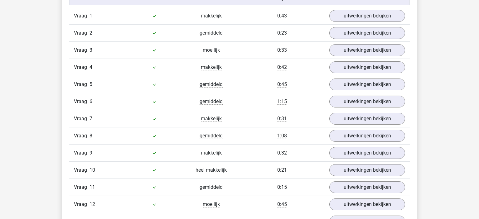
click at [353, 93] on div "Vraag 6 gemiddeld 1:15 uitwerkingen bekijken" at bounding box center [239, 101] width 340 height 17
click at [337, 105] on link "uitwerkingen bekijken" at bounding box center [366, 102] width 87 height 14
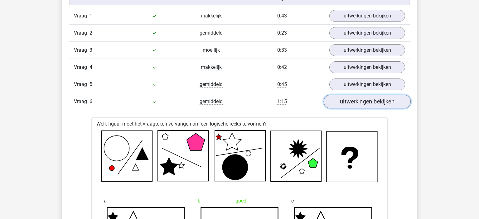
scroll to position [717, 0]
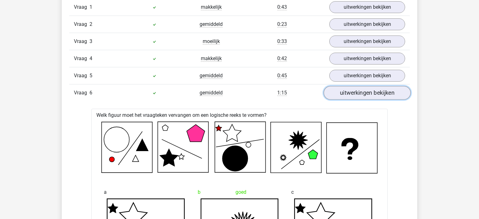
click at [357, 96] on link "uitwerkingen bekijken" at bounding box center [366, 93] width 87 height 14
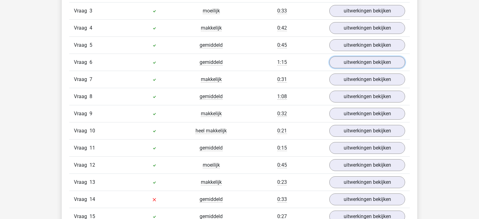
scroll to position [748, 0]
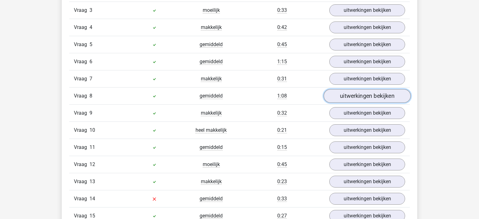
click at [342, 97] on link "uitwerkingen bekijken" at bounding box center [366, 96] width 87 height 14
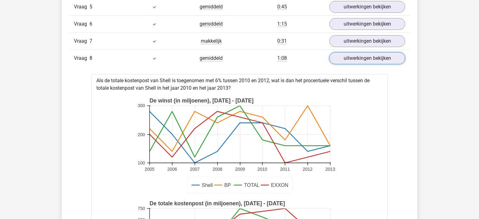
scroll to position [786, 0]
click at [360, 61] on link "uitwerkingen bekijken" at bounding box center [366, 58] width 87 height 14
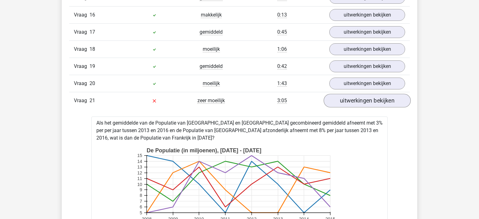
scroll to position [966, 0]
click at [364, 98] on link "uitwerkingen bekijken" at bounding box center [366, 100] width 87 height 14
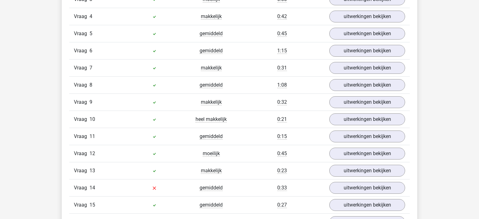
scroll to position [759, 0]
click at [330, 113] on link "uitwerkingen bekijken" at bounding box center [366, 119] width 87 height 14
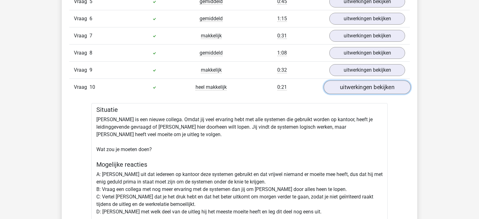
scroll to position [791, 0]
click at [355, 88] on link "uitwerkingen bekijken" at bounding box center [366, 87] width 87 height 14
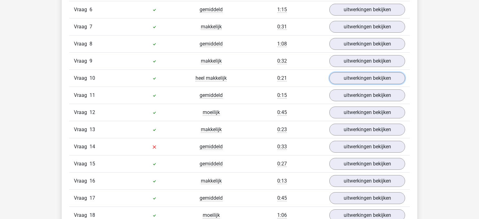
scroll to position [800, 0]
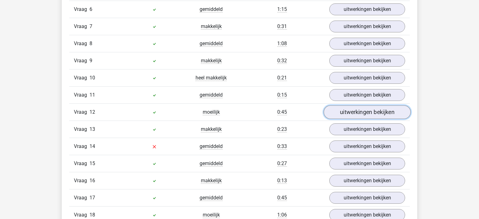
click at [356, 105] on link "uitwerkingen bekijken" at bounding box center [366, 112] width 87 height 14
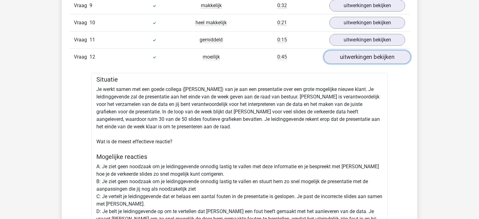
scroll to position [855, 0]
click at [374, 61] on div "Vraag 12 moeilijk 0:45 uitwerkingen bekijken" at bounding box center [239, 57] width 340 height 17
click at [344, 61] on div "Vraag 12 moeilijk 0:45 uitwerkingen bekijken" at bounding box center [239, 57] width 340 height 17
click at [366, 56] on link "uitwerkingen bekijken" at bounding box center [366, 57] width 87 height 14
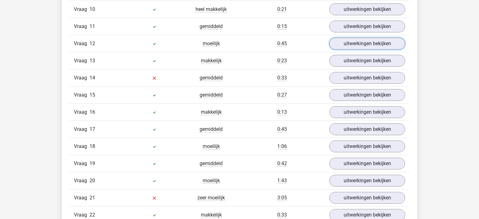
scroll to position [870, 0]
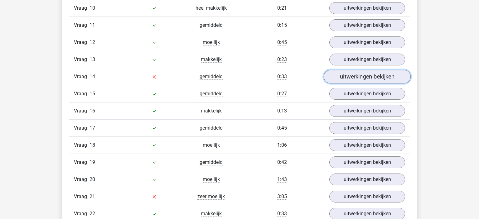
click at [361, 74] on link "uitwerkingen bekijken" at bounding box center [366, 77] width 87 height 14
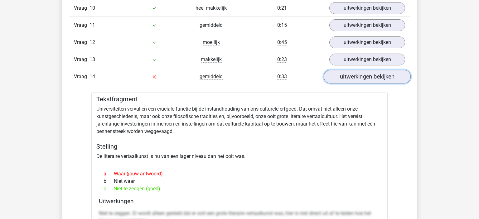
click at [361, 74] on link "uitwerkingen bekijken" at bounding box center [366, 77] width 87 height 14
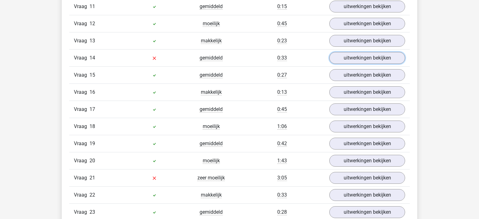
scroll to position [889, 0]
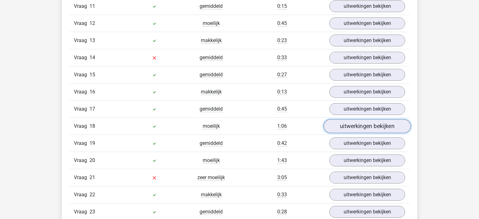
click at [364, 119] on link "uitwerkingen bekijken" at bounding box center [366, 126] width 87 height 14
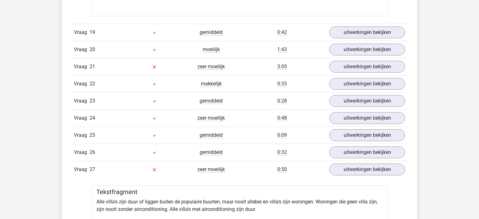
scroll to position [1561, 0]
click at [355, 112] on link "uitwerkingen bekijken" at bounding box center [366, 118] width 87 height 14
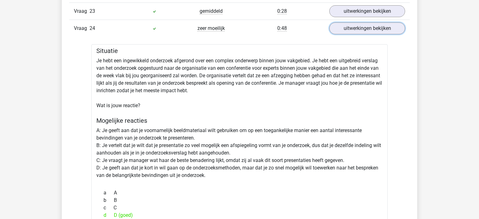
scroll to position [1635, 0]
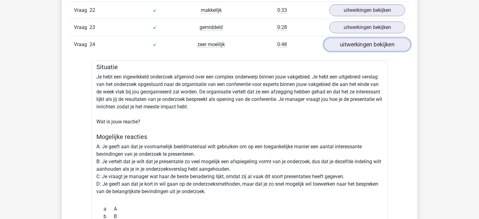
click at [382, 45] on link "uitwerkingen bekijken" at bounding box center [366, 45] width 87 height 14
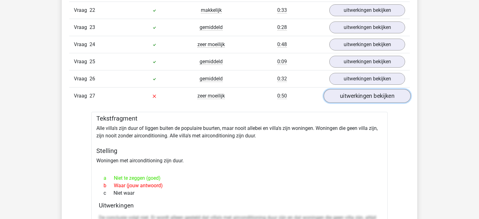
click at [376, 90] on link "uitwerkingen bekijken" at bounding box center [366, 96] width 87 height 14
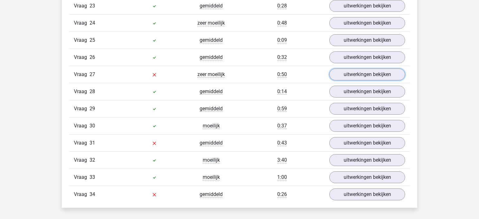
scroll to position [1656, 0]
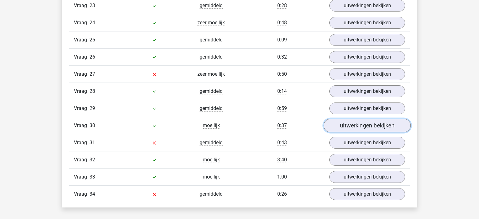
click at [359, 123] on link "uitwerkingen bekijken" at bounding box center [366, 126] width 87 height 14
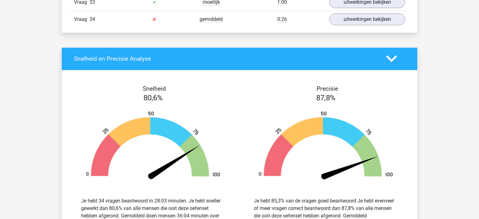
scroll to position [2393, 0]
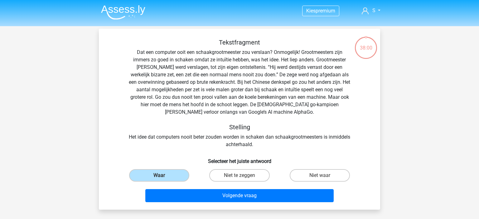
scroll to position [19, 0]
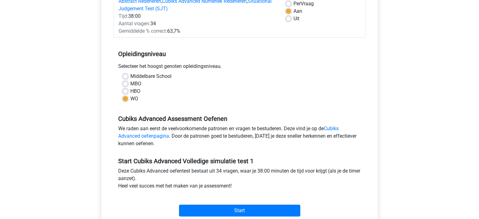
scroll to position [82, 0]
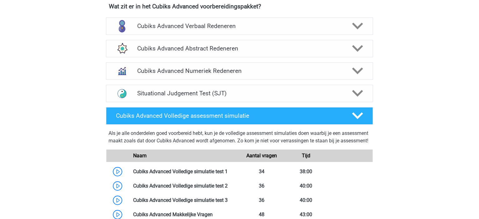
scroll to position [393, 0]
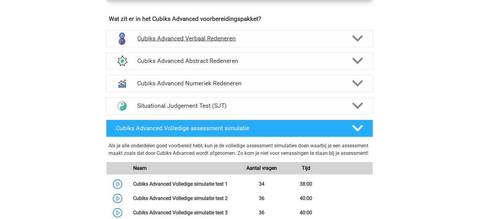
click at [209, 39] on h4 "Cubiks Advanced Verbaal Redeneren" at bounding box center [239, 38] width 204 height 7
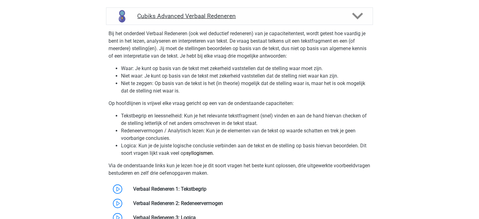
scroll to position [415, 0]
